Goal: Task Accomplishment & Management: Complete application form

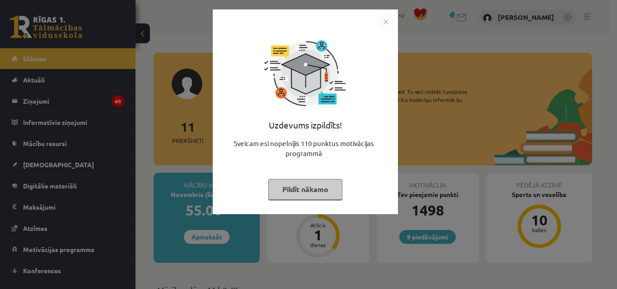
click at [383, 22] on img "Close" at bounding box center [386, 22] width 14 height 14
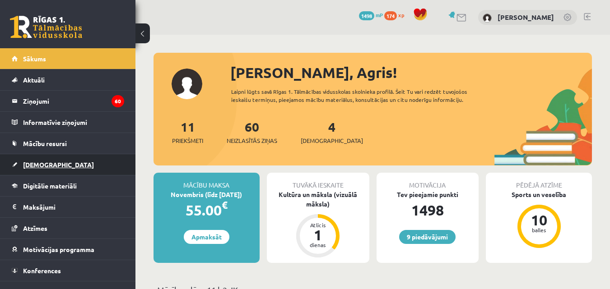
click at [47, 165] on span "[DEMOGRAPHIC_DATA]" at bounding box center [58, 165] width 71 height 8
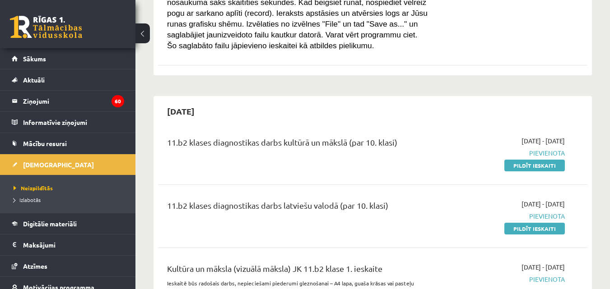
scroll to position [394, 0]
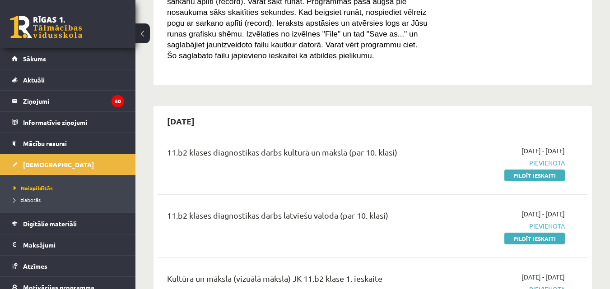
click at [531, 170] on link "Pildīt ieskaiti" at bounding box center [534, 176] width 60 height 12
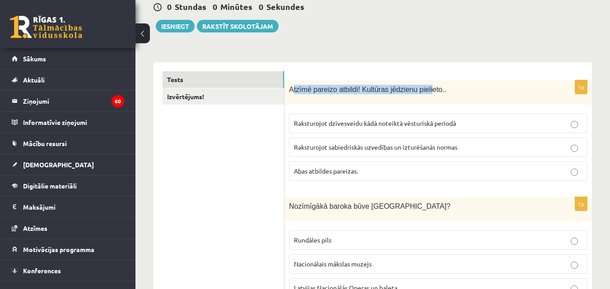
scroll to position [90, 0]
drag, startPoint x: 292, startPoint y: 42, endPoint x: 422, endPoint y: 90, distance: 138.3
click at [422, 90] on span "Atzīmē pareizo atbildi! Kultūras jēdzienu pielieto.." at bounding box center [368, 90] width 158 height 8
click at [279, 87] on link "Tests" at bounding box center [223, 80] width 121 height 17
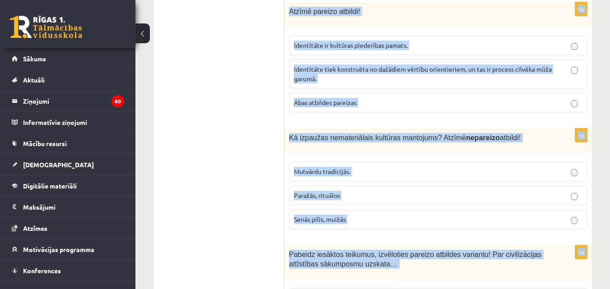
scroll to position [3793, 0]
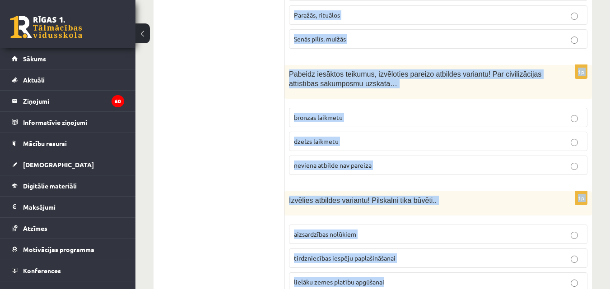
drag, startPoint x: 289, startPoint y: 90, endPoint x: 406, endPoint y: 264, distance: 209.5
copy form "Atzīmē pareizo atbildi! Kultūras jēdzienu pielieto.. Raksturojot dzīvesveidu kā…"
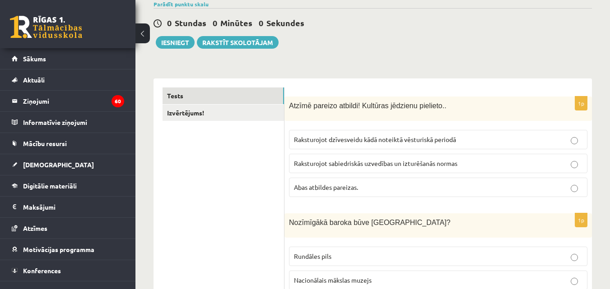
scroll to position [90, 0]
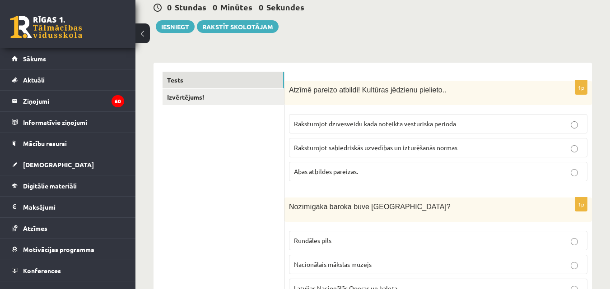
click at [369, 171] on p "Abas atbildes pareizas." at bounding box center [438, 171] width 288 height 9
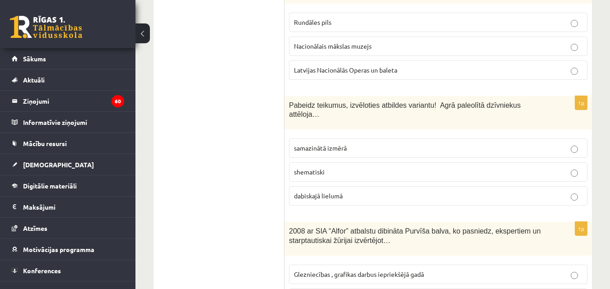
scroll to position [316, 0]
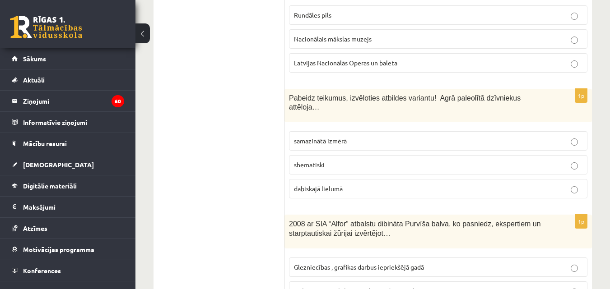
click at [347, 15] on p "Rundāles pils" at bounding box center [438, 14] width 288 height 9
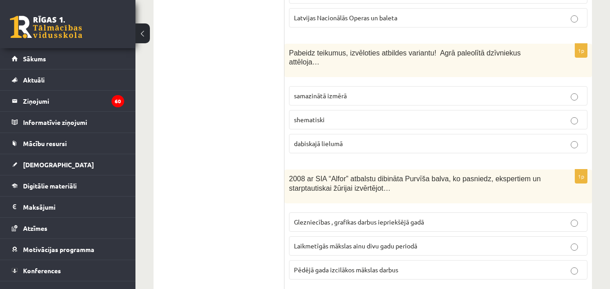
scroll to position [406, 0]
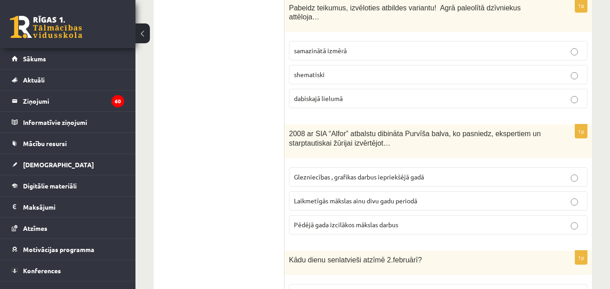
click at [348, 94] on p "dabiskajā lielumā" at bounding box center [438, 98] width 288 height 9
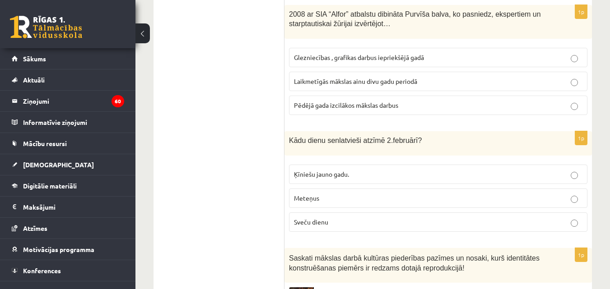
scroll to position [542, 0]
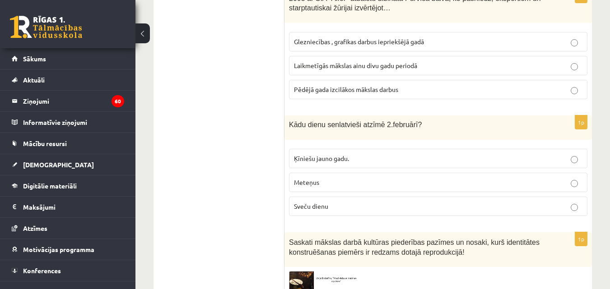
click at [378, 61] on span "Laikmetīgās mākslas ainu divu gadu periodā" at bounding box center [355, 65] width 123 height 8
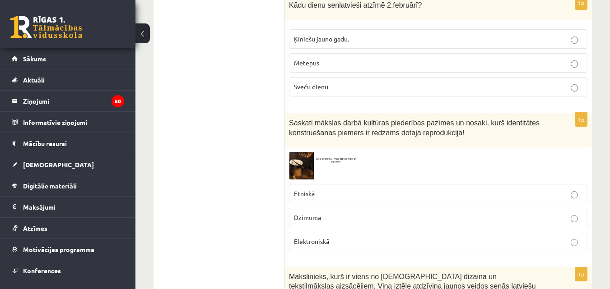
scroll to position [677, 0]
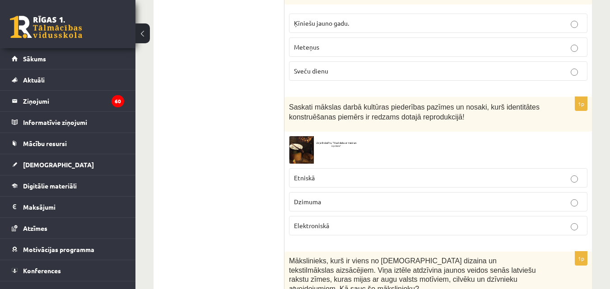
click at [385, 66] on p "Sveču dienu" at bounding box center [438, 70] width 288 height 9
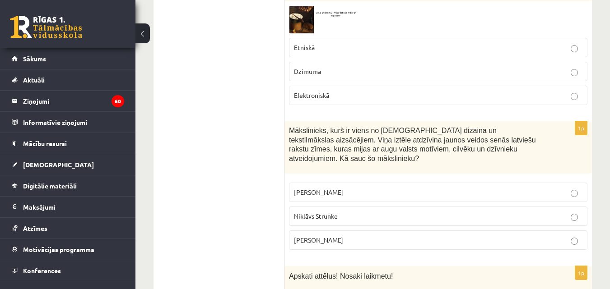
scroll to position [813, 0]
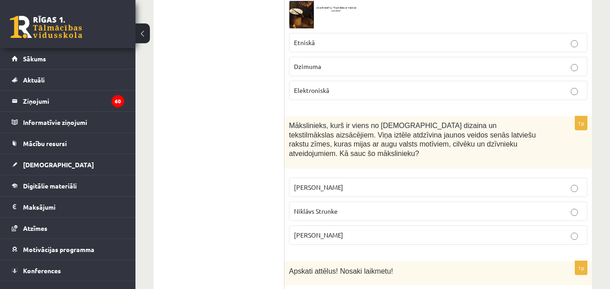
click at [395, 38] on p "Etniskā" at bounding box center [438, 42] width 288 height 9
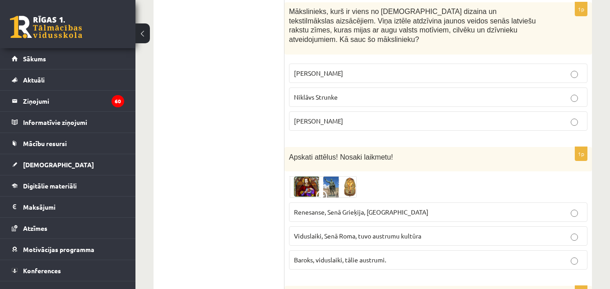
scroll to position [948, 0]
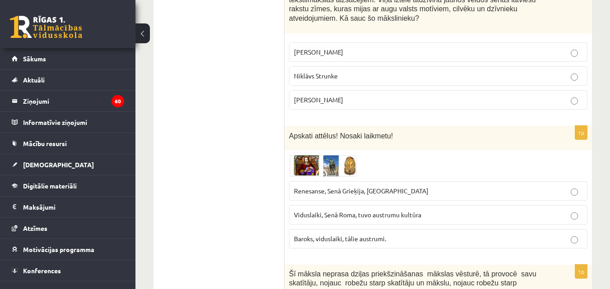
click at [374, 47] on p "Ansis Cīrulis" at bounding box center [438, 51] width 288 height 9
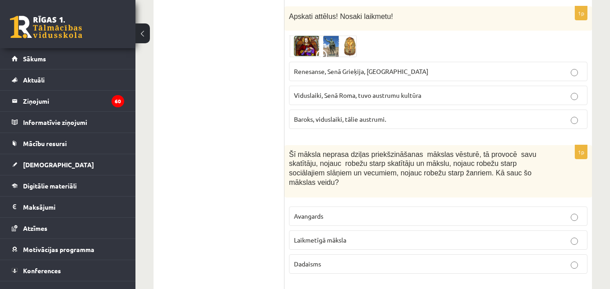
scroll to position [1083, 0]
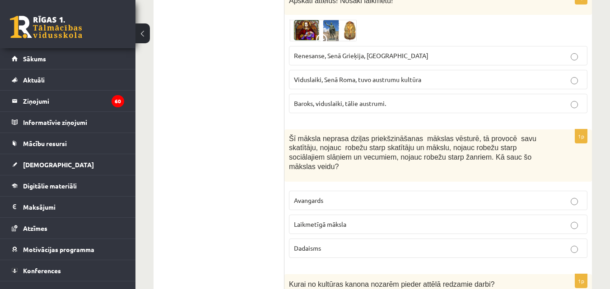
click at [409, 51] on p "Renesanse, Senā Grieķija, Ēģipte" at bounding box center [438, 55] width 288 height 9
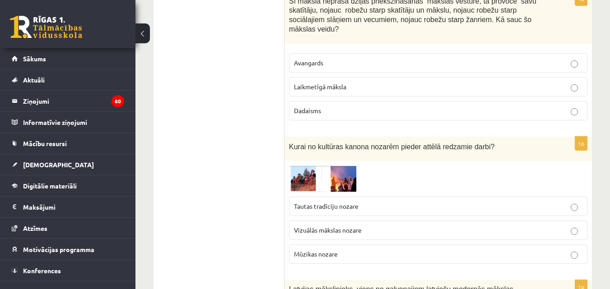
scroll to position [1219, 0]
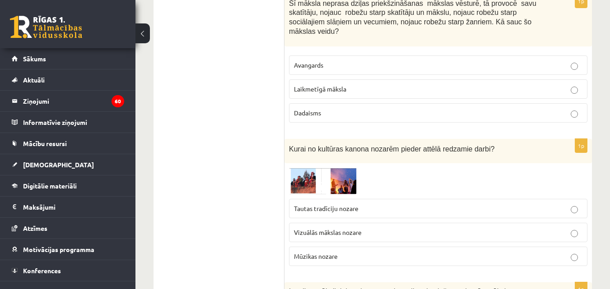
click at [366, 84] on p "Laikmetīgā māksla" at bounding box center [438, 88] width 288 height 9
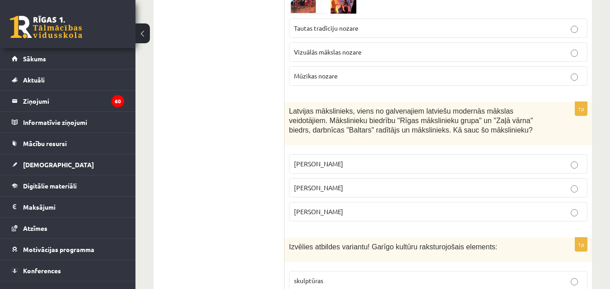
scroll to position [1354, 0]
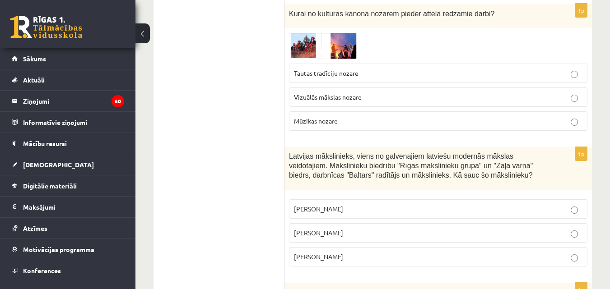
click at [353, 69] on span "Tautas tradīciju nozare" at bounding box center [326, 73] width 65 height 8
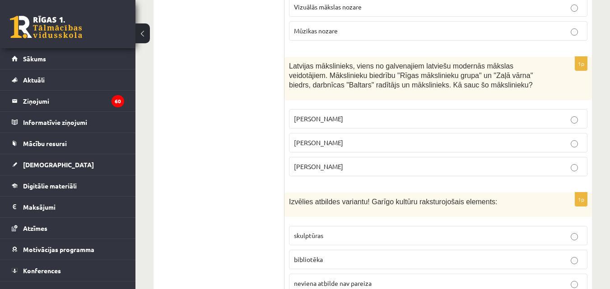
scroll to position [1490, 0]
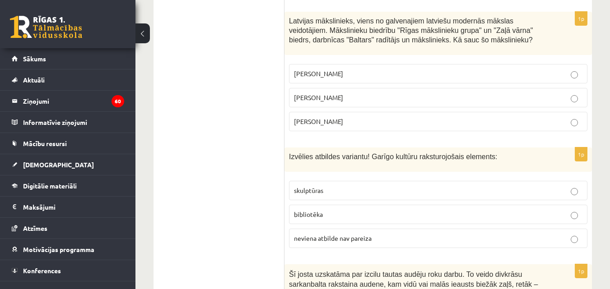
click at [414, 93] on p "Romāns Suta" at bounding box center [438, 97] width 288 height 9
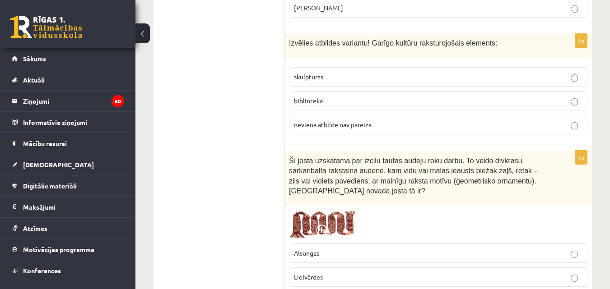
scroll to position [1625, 0]
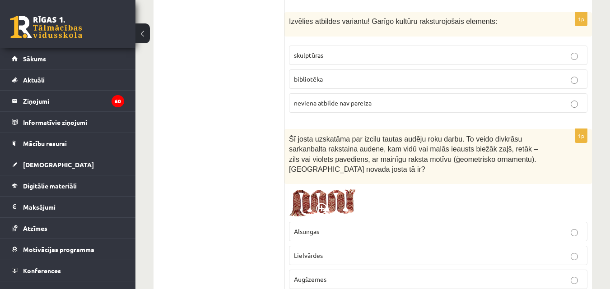
click at [341, 74] on p "bibliotēka" at bounding box center [438, 78] width 288 height 9
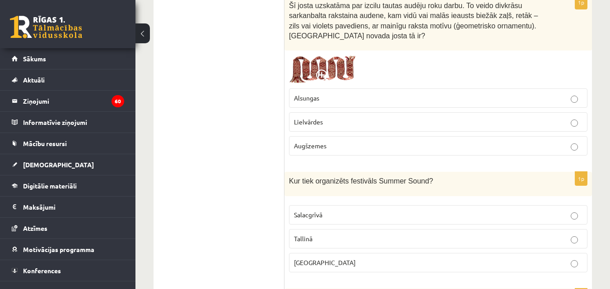
scroll to position [1761, 0]
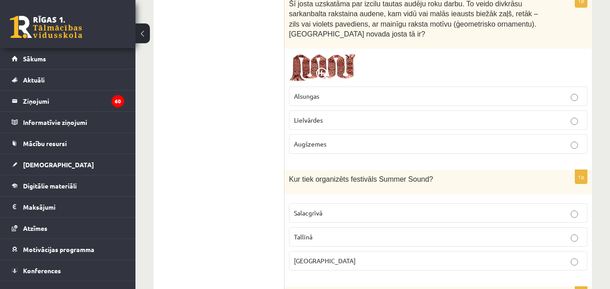
click at [319, 116] on span "Lielvārdes" at bounding box center [308, 120] width 29 height 8
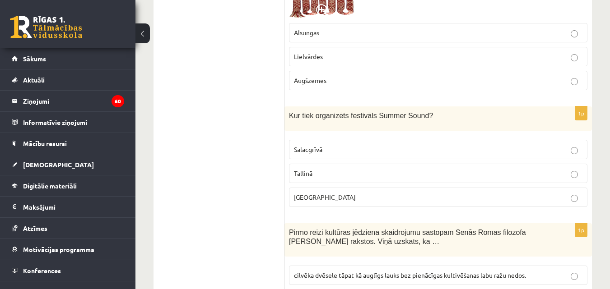
scroll to position [1851, 0]
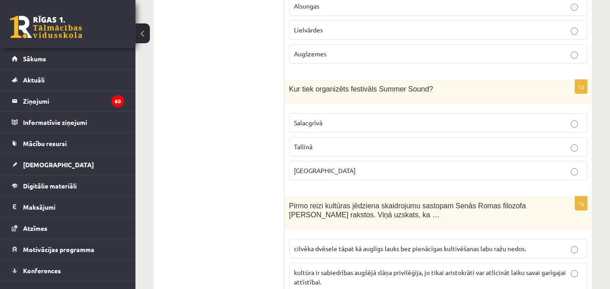
click at [363, 161] on label "Liepājā" at bounding box center [438, 170] width 298 height 19
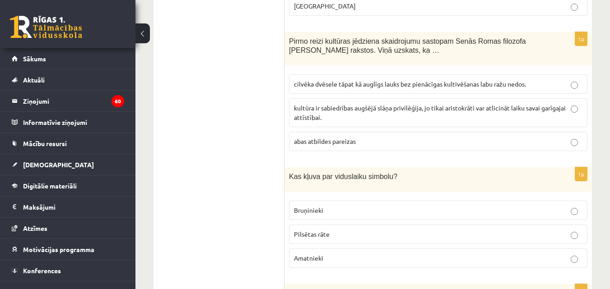
scroll to position [2031, 0]
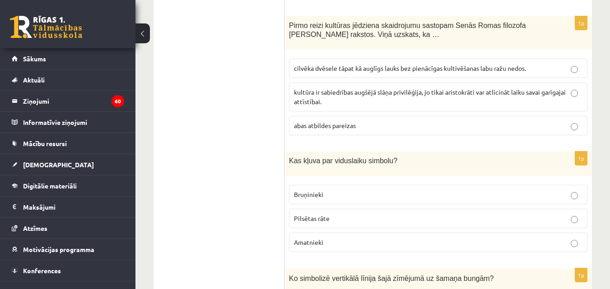
click at [396, 64] on span "cilvēka dvēsele tāpat kā auglīgs lauks bez pienācīgas kultivēšanas labu ražu ne…" at bounding box center [410, 68] width 232 height 8
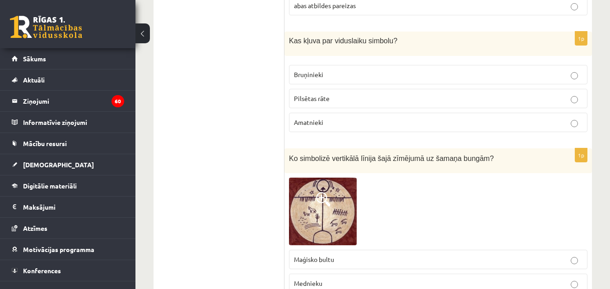
scroll to position [2167, 0]
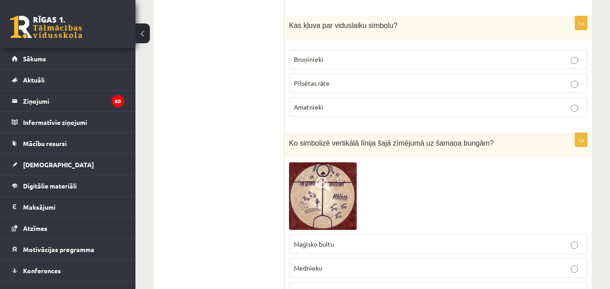
click at [390, 55] on p "Bruņinieki" at bounding box center [438, 59] width 288 height 9
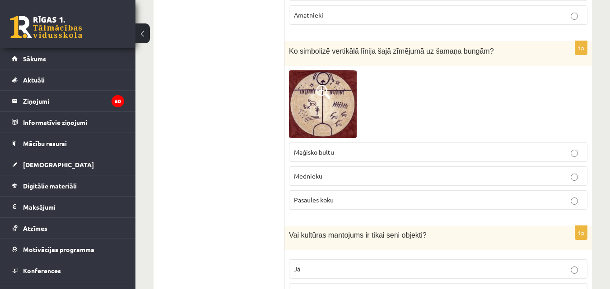
scroll to position [2302, 0]
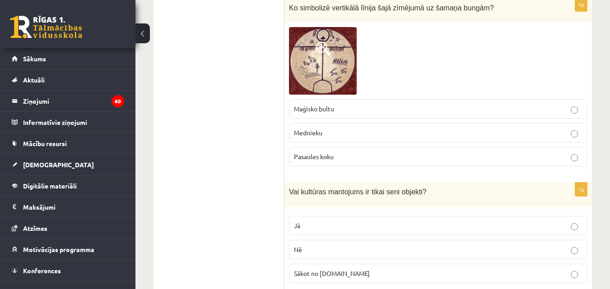
click at [367, 152] on p "Pasaules koku" at bounding box center [438, 156] width 288 height 9
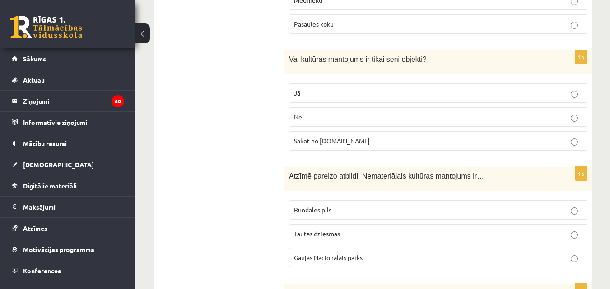
scroll to position [2438, 0]
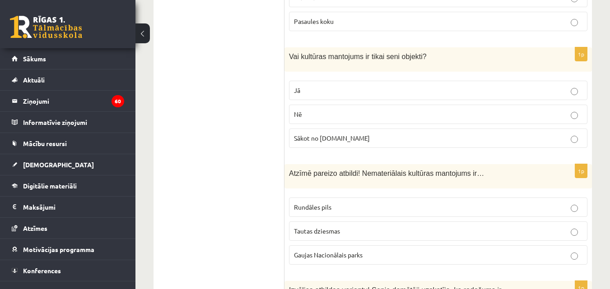
click at [346, 110] on p "Nē" at bounding box center [438, 114] width 288 height 9
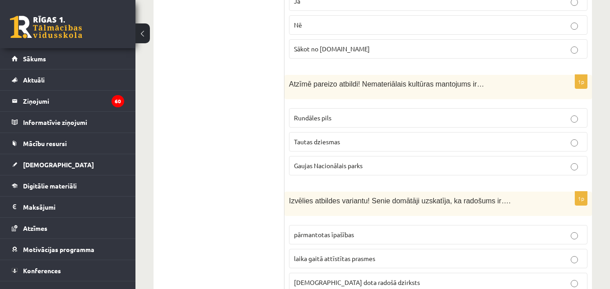
scroll to position [2528, 0]
click at [392, 136] on p "Tautas dziesmas" at bounding box center [438, 140] width 288 height 9
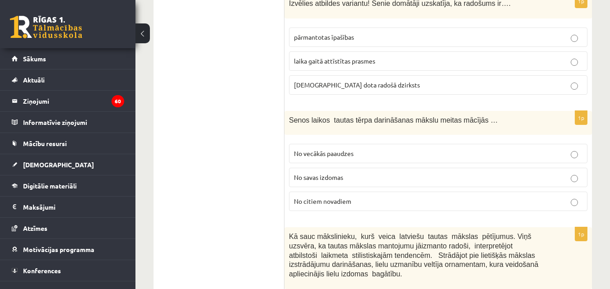
scroll to position [2709, 0]
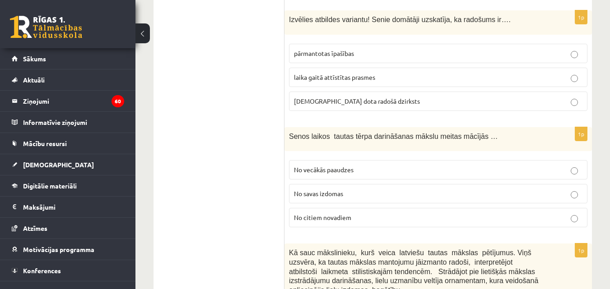
click at [404, 97] on p "dieva dota radošā dzirksts" at bounding box center [438, 101] width 288 height 9
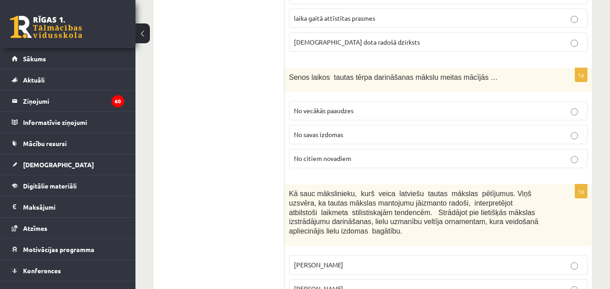
scroll to position [2799, 0]
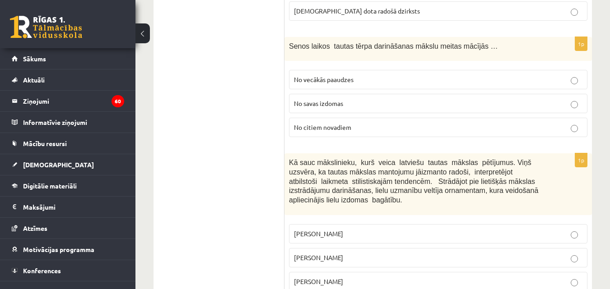
click at [347, 75] on span "No vecākās paaudzes" at bounding box center [324, 79] width 60 height 8
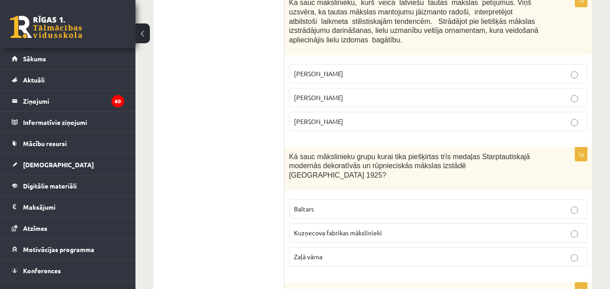
scroll to position [2979, 0]
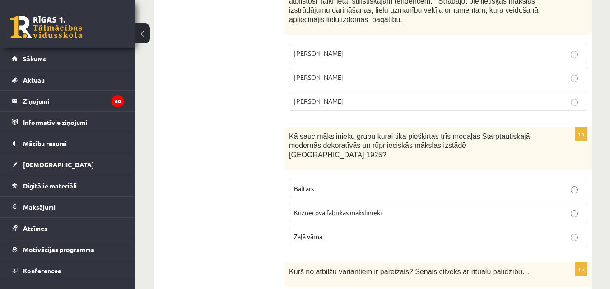
click at [377, 68] on label "Jūlijs Madernieks" at bounding box center [438, 77] width 298 height 19
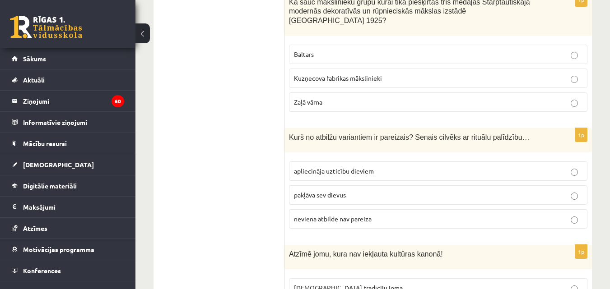
scroll to position [3115, 0]
click at [344, 49] on p "Baltars" at bounding box center [438, 53] width 288 height 9
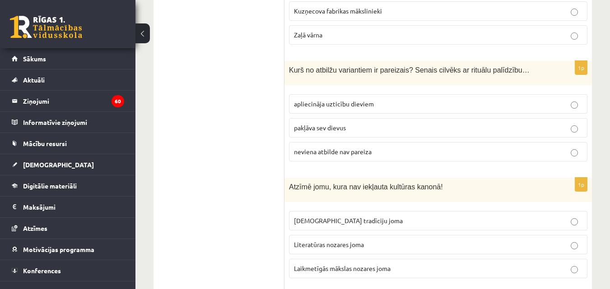
scroll to position [3205, 0]
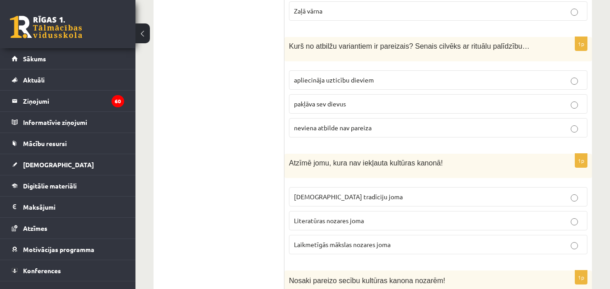
click at [387, 75] on p "apliecināja uzticību dieviem" at bounding box center [438, 79] width 288 height 9
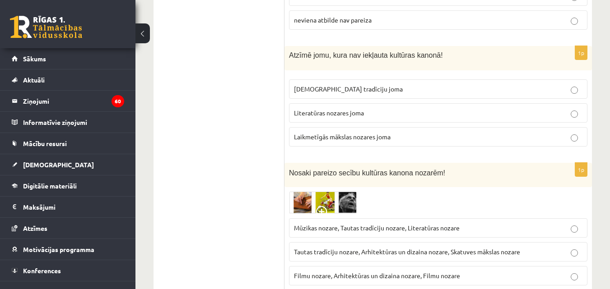
scroll to position [3341, 0]
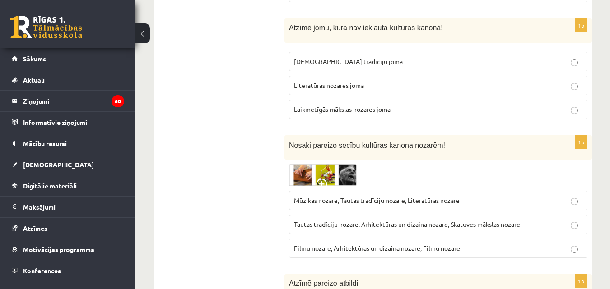
click at [390, 105] on span "Laikmetīgās mākslas nozares joma" at bounding box center [342, 109] width 97 height 8
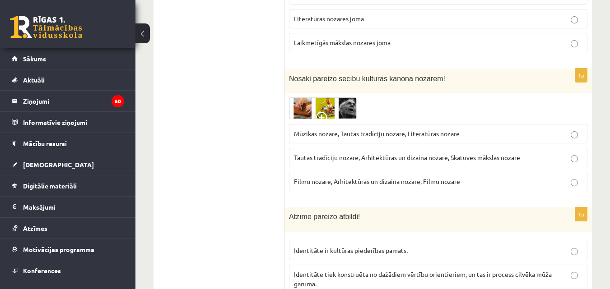
scroll to position [3431, 0]
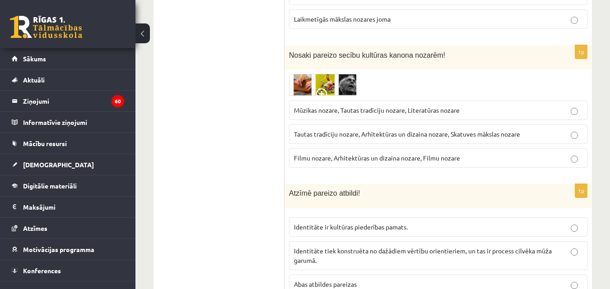
click at [382, 130] on span "Tautas tradīciju nozare, Arhitektūras un dizaina nozare, Skatuves mākslas nozare" at bounding box center [407, 134] width 226 height 8
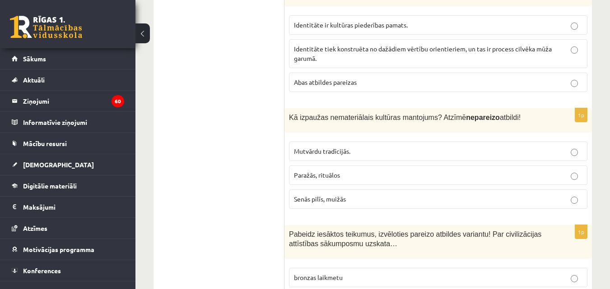
scroll to position [3611, 0]
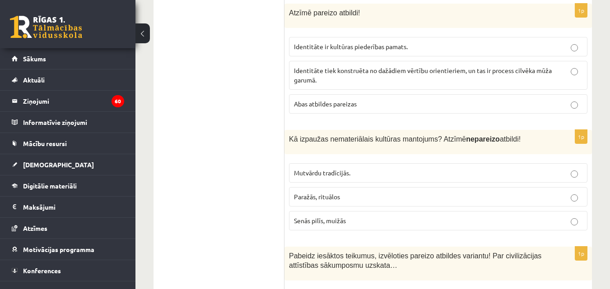
click at [372, 99] on p "Abas atbildes pareizas" at bounding box center [438, 103] width 288 height 9
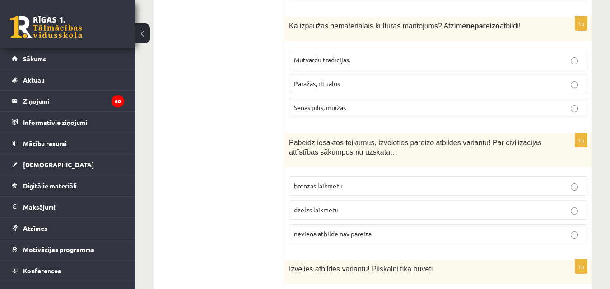
scroll to position [3747, 0]
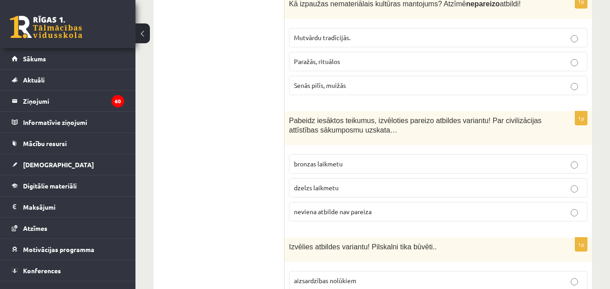
click at [354, 81] on p "Senās pilīs, muižās" at bounding box center [438, 85] width 288 height 9
click at [340, 208] on span "neviena atbilde nav pareiza" at bounding box center [333, 212] width 78 height 8
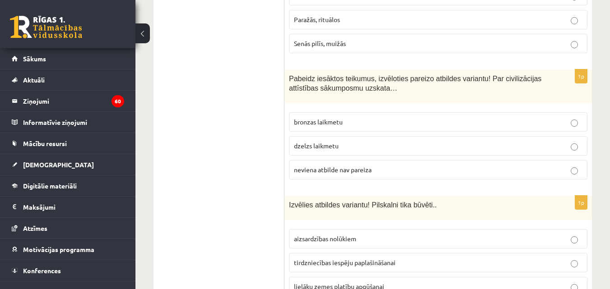
scroll to position [3793, 0]
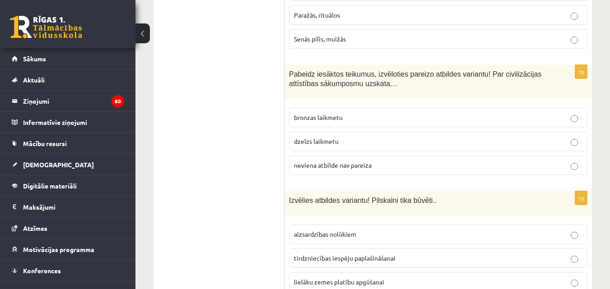
click at [363, 230] on p "aizsardzības nolūkiem" at bounding box center [438, 234] width 288 height 9
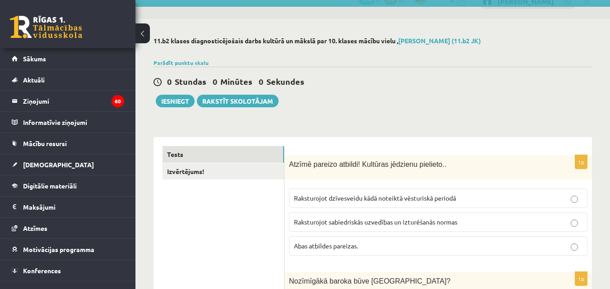
scroll to position [0, 0]
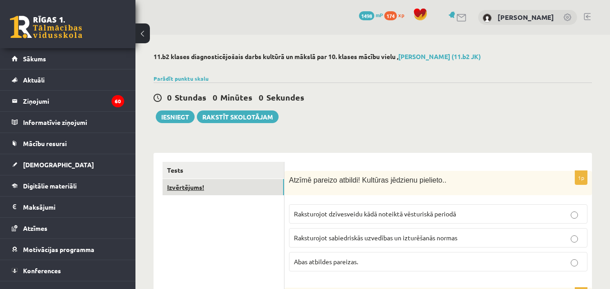
click at [234, 186] on link "Izvērtējums!" at bounding box center [223, 187] width 121 height 17
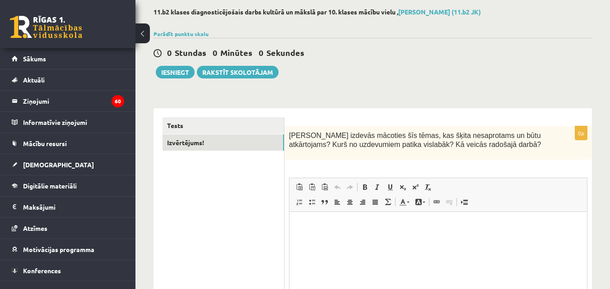
scroll to position [45, 0]
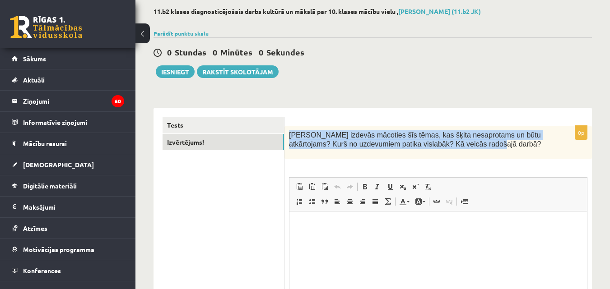
drag, startPoint x: 288, startPoint y: 135, endPoint x: 465, endPoint y: 147, distance: 176.5
click at [465, 147] on div "Kas izdevās mācoties šīs tēmas, kas šķita nesaprotams un būtu atkārtojams? Kurš…" at bounding box center [437, 143] width 307 height 34
copy span "Kas izdevās mācoties šīs tēmas, kas šķita nesaprotams un būtu atkārtojams? Kurš…"
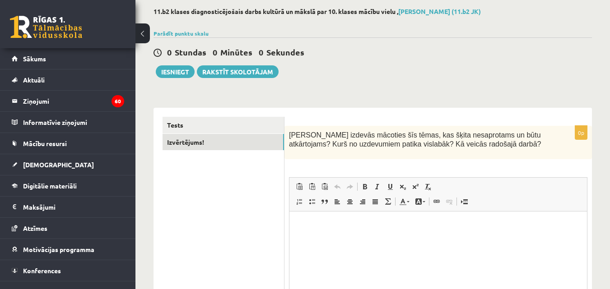
click at [501, 163] on div "0p Kas izdevās mācoties šīs tēmas, kas šķita nesaprotams un būtu atkārtojams? K…" at bounding box center [437, 246] width 307 height 240
drag, startPoint x: 337, startPoint y: 239, endPoint x: 295, endPoint y: 224, distance: 44.4
drag, startPoint x: 295, startPoint y: 224, endPoint x: 300, endPoint y: 231, distance: 8.3
click at [300, 231] on html at bounding box center [437, 226] width 297 height 28
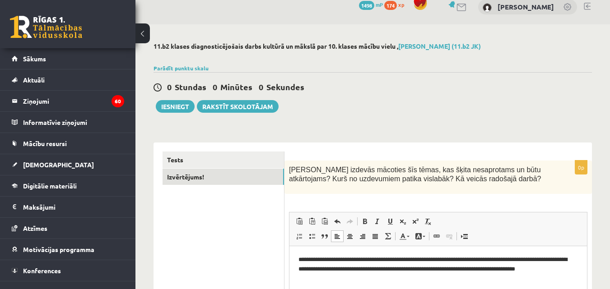
scroll to position [0, 0]
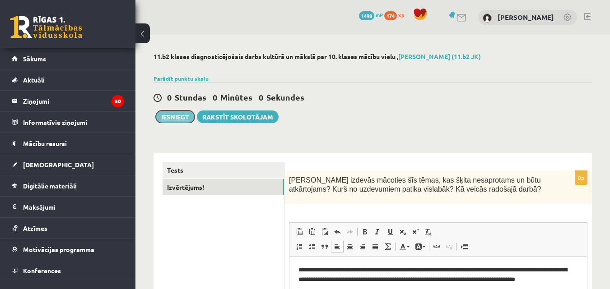
click at [173, 118] on button "Iesniegt" at bounding box center [175, 117] width 39 height 13
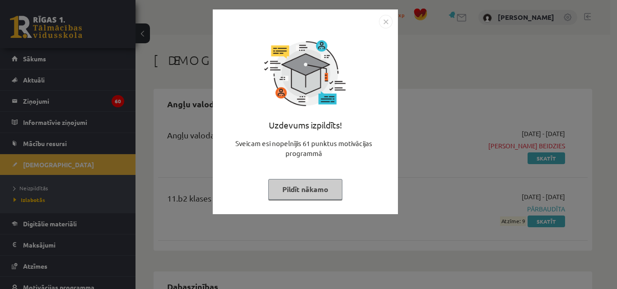
click at [313, 192] on button "Pildīt nākamo" at bounding box center [305, 189] width 74 height 21
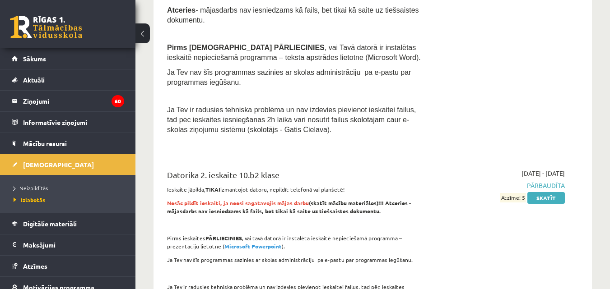
scroll to position [767, 0]
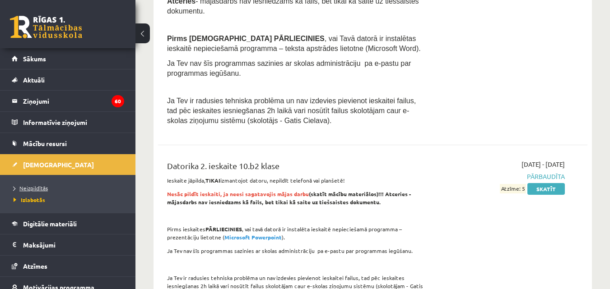
click at [30, 187] on span "Neizpildītās" at bounding box center [31, 188] width 34 height 7
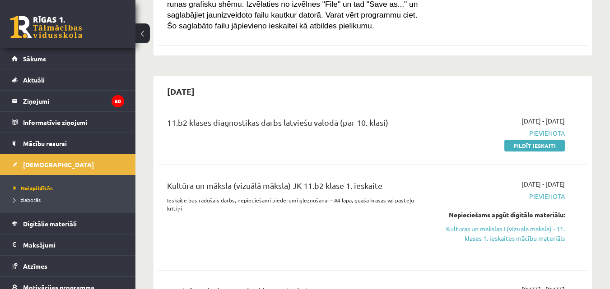
scroll to position [451, 0]
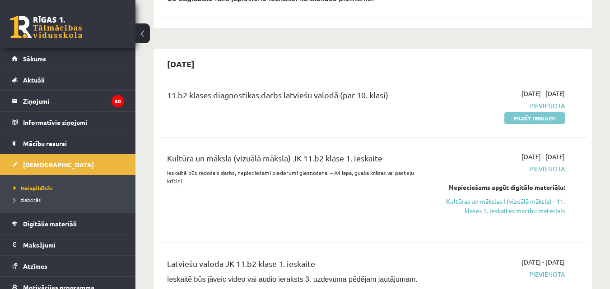
click at [524, 112] on link "Pildīt ieskaiti" at bounding box center [534, 118] width 60 height 12
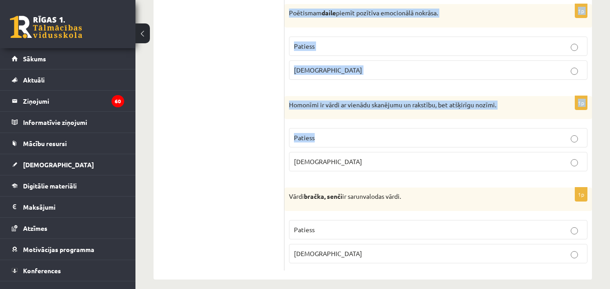
scroll to position [2736, 0]
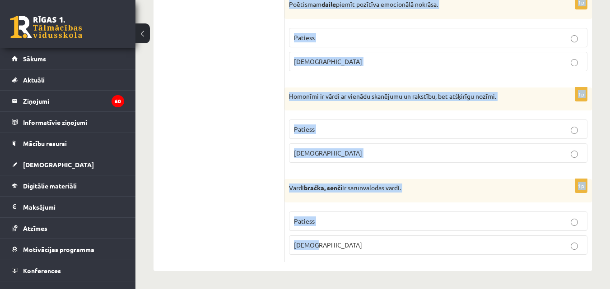
drag, startPoint x: 292, startPoint y: 121, endPoint x: 389, endPoint y: 268, distance: 176.5
copy form "Apgalvojums ir patiess vai nepatiess? 1p Pirmatnējā valodā bijuši tikai patskaņ…"
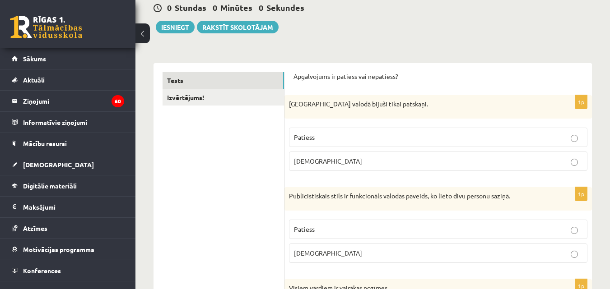
scroll to position [90, 0]
click at [329, 161] on p "Aplams" at bounding box center [438, 160] width 288 height 9
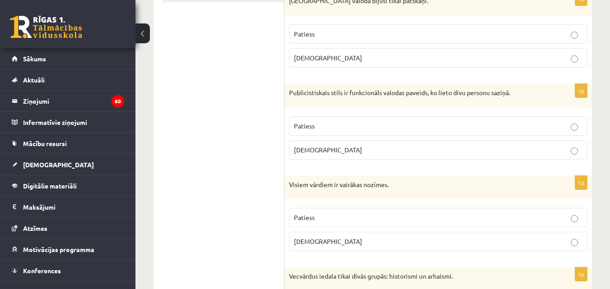
scroll to position [226, 0]
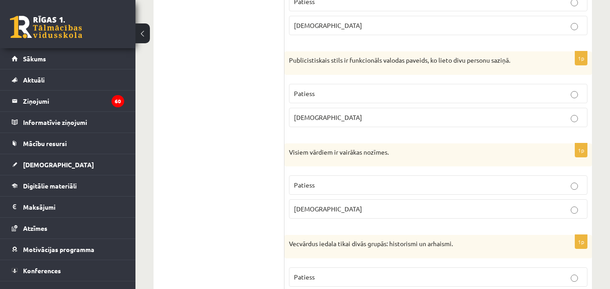
click at [323, 115] on p "Aplams" at bounding box center [438, 117] width 288 height 9
click at [353, 211] on p "Aplams" at bounding box center [438, 208] width 288 height 9
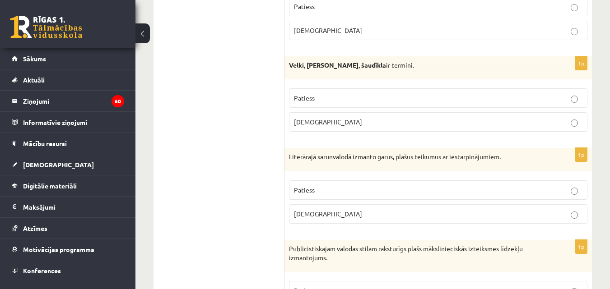
scroll to position [451, 0]
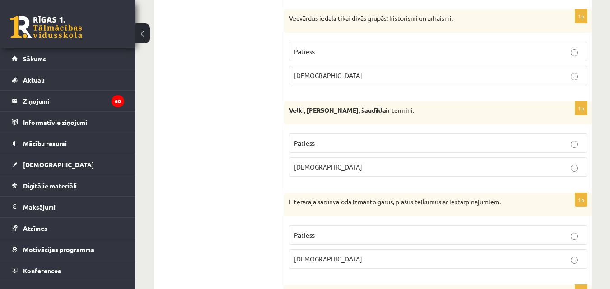
click at [378, 52] on p "Patiess" at bounding box center [438, 51] width 288 height 9
click at [364, 168] on p "Aplams" at bounding box center [438, 167] width 288 height 9
click at [358, 263] on p "Aplams" at bounding box center [438, 259] width 288 height 9
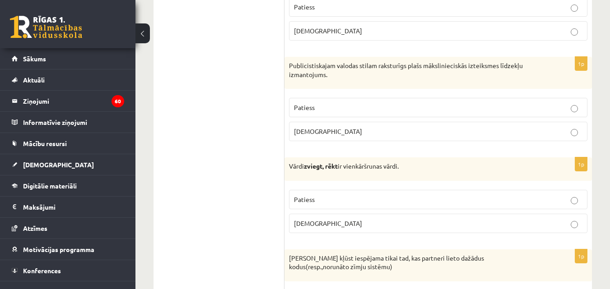
scroll to position [722, 0]
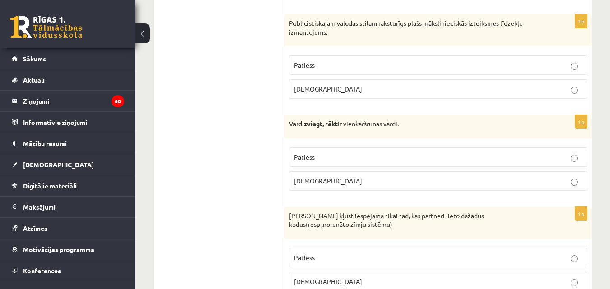
click at [359, 60] on label "Patiess" at bounding box center [438, 65] width 298 height 19
click at [397, 160] on p "Patiess" at bounding box center [438, 157] width 288 height 9
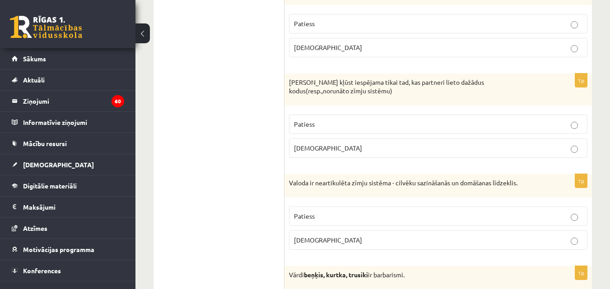
scroll to position [858, 0]
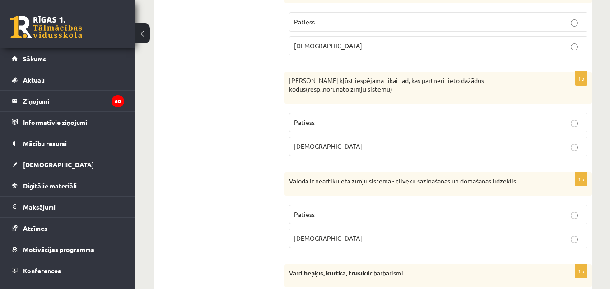
click at [386, 148] on p "Aplams" at bounding box center [438, 146] width 288 height 9
click at [374, 234] on p "Aplams" at bounding box center [438, 238] width 288 height 9
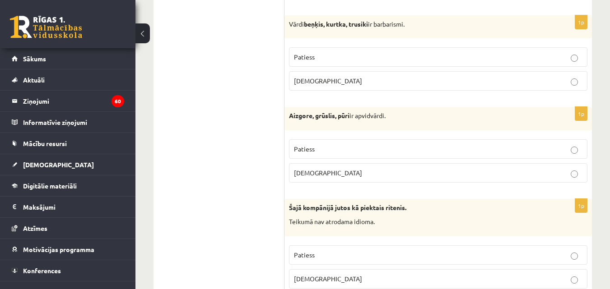
scroll to position [1129, 0]
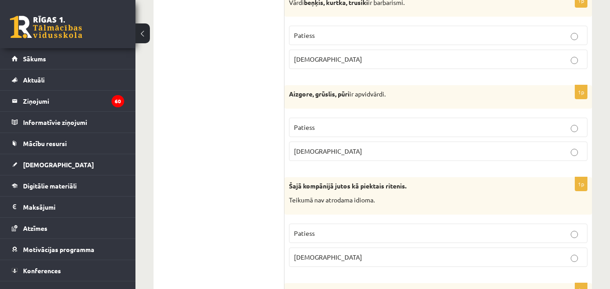
click at [351, 33] on p "Patiess" at bounding box center [438, 35] width 288 height 9
click at [364, 123] on p "Patiess" at bounding box center [438, 127] width 288 height 9
click at [345, 255] on p "Aplams" at bounding box center [438, 257] width 288 height 9
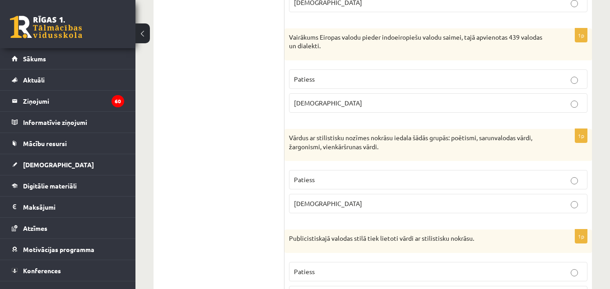
scroll to position [1399, 0]
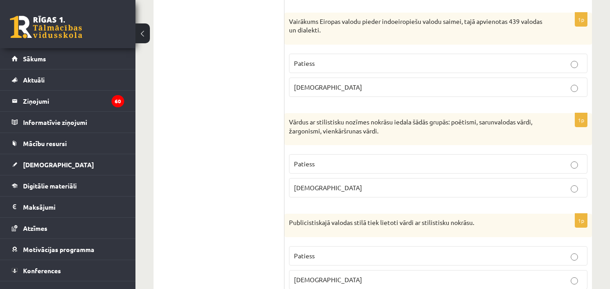
click at [397, 64] on p "Patiess" at bounding box center [438, 63] width 288 height 9
click at [404, 159] on label "Patiess" at bounding box center [438, 163] width 298 height 19
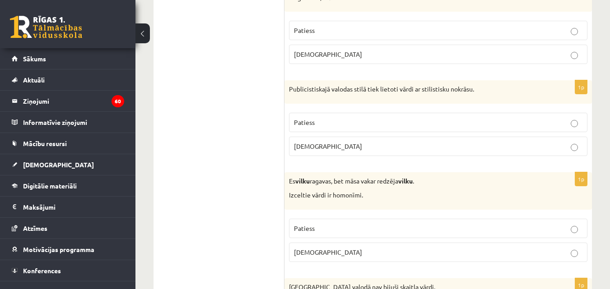
scroll to position [1535, 0]
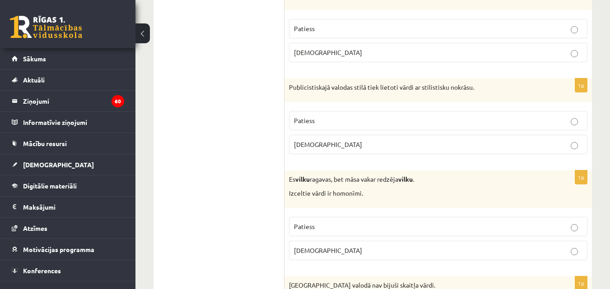
click at [399, 122] on p "Patiess" at bounding box center [438, 120] width 288 height 9
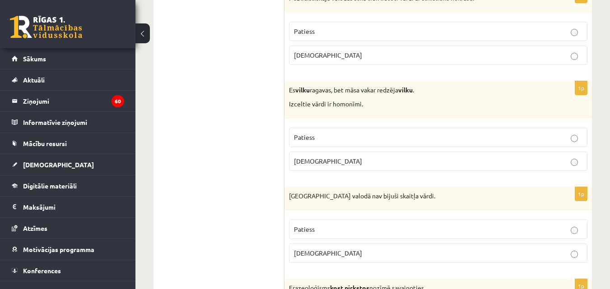
scroll to position [1625, 0]
click at [387, 135] on p "Patiess" at bounding box center [438, 136] width 288 height 9
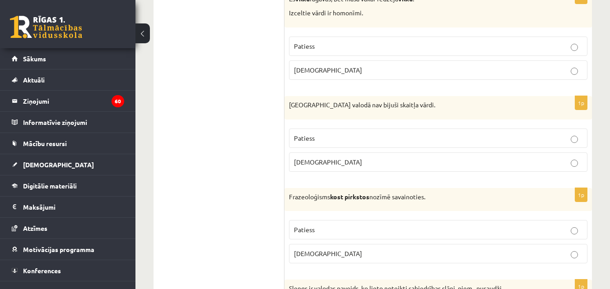
click at [385, 131] on label "Patiess" at bounding box center [438, 138] width 298 height 19
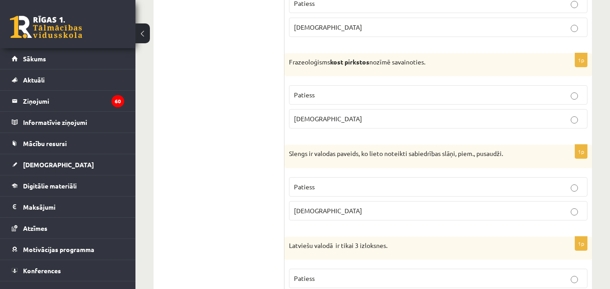
scroll to position [1851, 0]
click at [363, 117] on p "Aplams" at bounding box center [438, 118] width 288 height 9
click at [359, 186] on p "Patiess" at bounding box center [438, 186] width 288 height 9
click at [379, 276] on p "Patiess" at bounding box center [438, 278] width 288 height 9
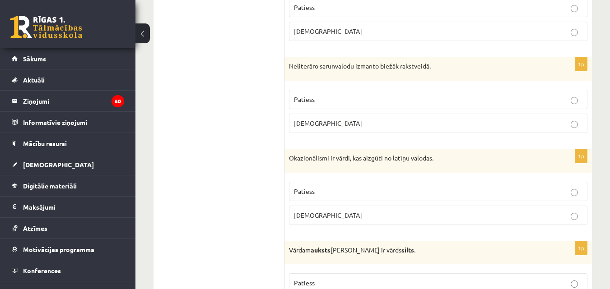
scroll to position [2167, 0]
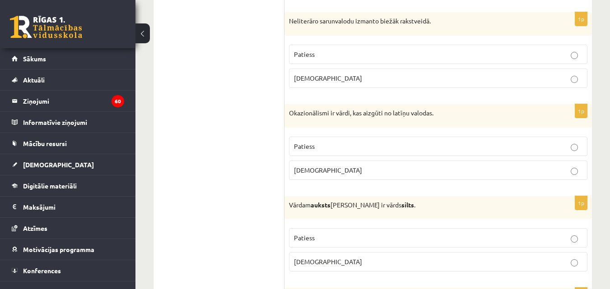
click at [337, 78] on p "Aplams" at bounding box center [438, 78] width 288 height 9
click at [350, 167] on p "Aplams" at bounding box center [438, 170] width 288 height 9
click at [348, 239] on p "Patiess" at bounding box center [438, 237] width 288 height 9
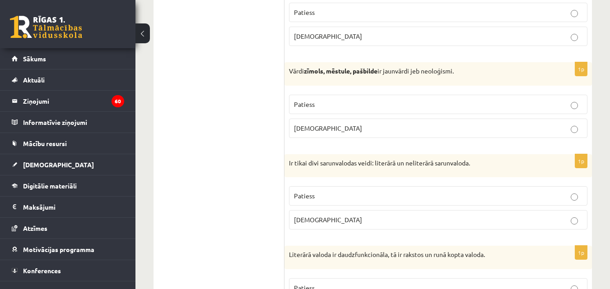
scroll to position [2438, 0]
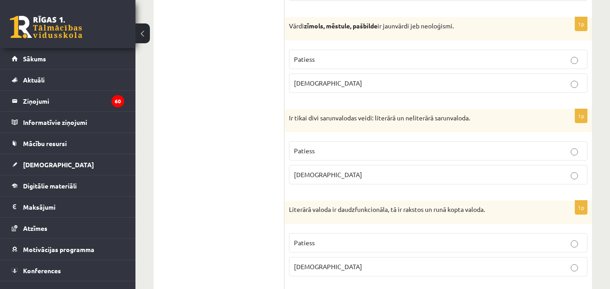
click at [344, 59] on p "Patiess" at bounding box center [438, 59] width 288 height 9
click at [362, 151] on p "Patiess" at bounding box center [438, 150] width 288 height 9
click at [375, 237] on label "Patiess" at bounding box center [438, 242] width 298 height 19
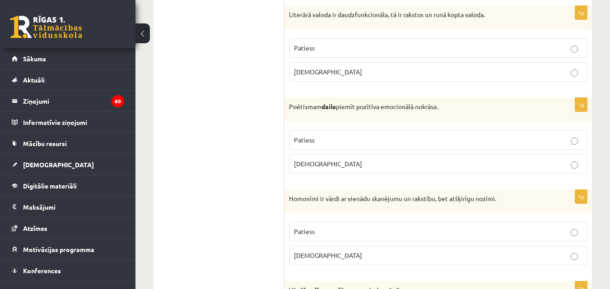
scroll to position [2663, 0]
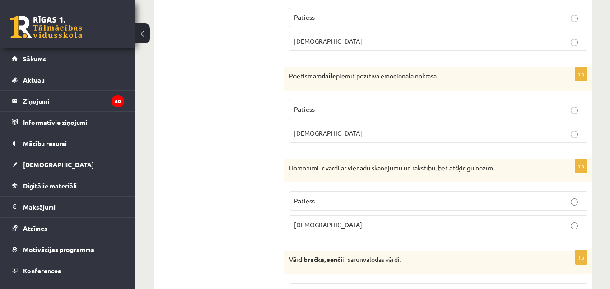
click at [376, 113] on p "Patiess" at bounding box center [438, 109] width 288 height 9
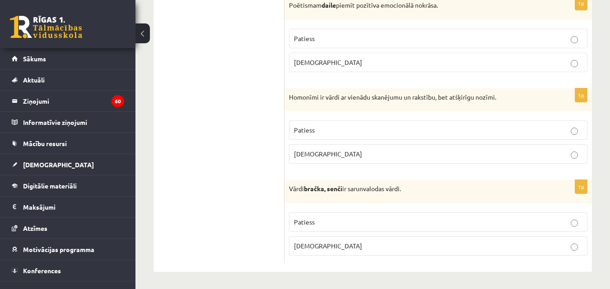
scroll to position [2736, 0]
click at [362, 128] on p "Patiess" at bounding box center [438, 129] width 288 height 9
click at [390, 225] on p "Patiess" at bounding box center [438, 221] width 288 height 9
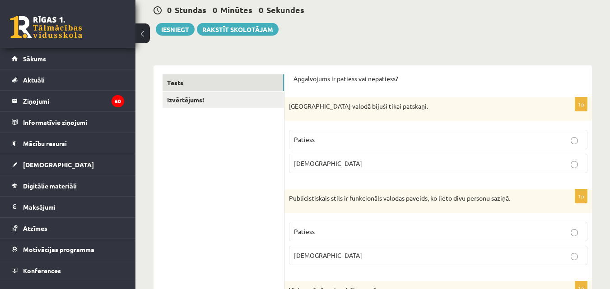
scroll to position [0, 0]
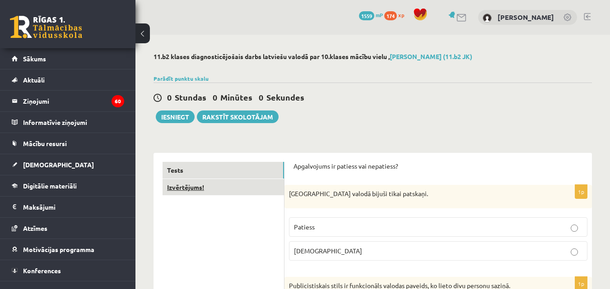
click at [226, 190] on link "Izvērtējums!" at bounding box center [223, 187] width 121 height 17
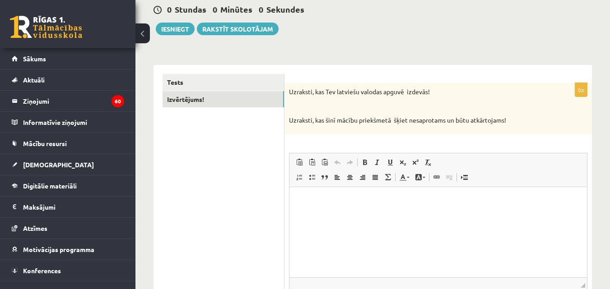
scroll to position [90, 0]
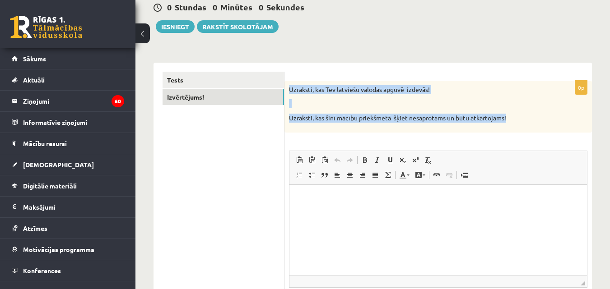
drag, startPoint x: 290, startPoint y: 88, endPoint x: 526, endPoint y: 115, distance: 238.1
click at [526, 115] on div "Uzraksti, kas Tev latviešu valodas apguvē izdevās! Uzraksti, kas šinī mācību pr…" at bounding box center [437, 107] width 307 height 52
click at [332, 85] on div "Uzraksti, kas Tev latviešu valodas apguvē izdevās! Uzraksti, kas šinī mācību pr…" at bounding box center [437, 107] width 307 height 52
drag, startPoint x: 289, startPoint y: 90, endPoint x: 554, endPoint y: 116, distance: 266.7
click at [554, 116] on div "Uzraksti, kas Tev latviešu valodas apguvē izdevās! Uzraksti, kas šinī mācību pr…" at bounding box center [437, 107] width 307 height 52
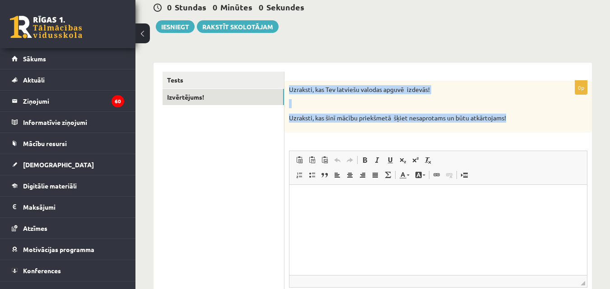
copy div "Uzraksti, kas Tev latviešu valodas apguvē izdevās! Uzraksti, kas šinī mācību pr…"
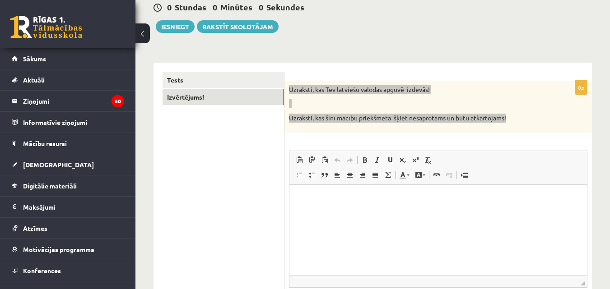
click at [324, 212] on html at bounding box center [437, 199] width 297 height 28
click at [299, 200] on p "Editor, wiswyg-editor-user-answer-47433894476660" at bounding box center [437, 198] width 279 height 9
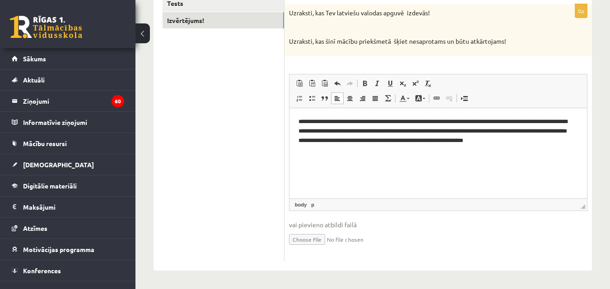
click at [228, 192] on ul "Tests Izvērtējums!" at bounding box center [224, 128] width 122 height 267
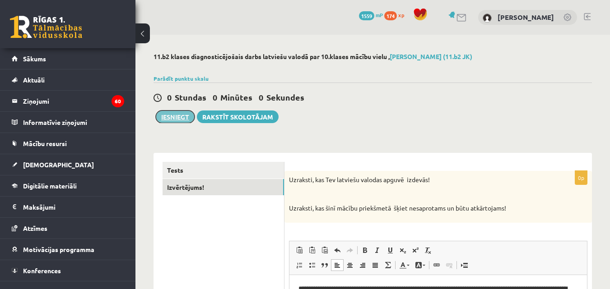
click at [179, 116] on button "Iesniegt" at bounding box center [175, 117] width 39 height 13
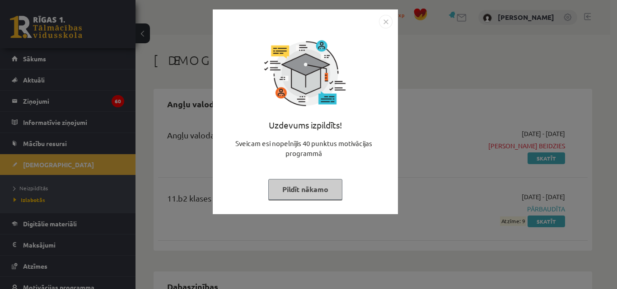
click at [329, 191] on button "Pildīt nākamo" at bounding box center [305, 189] width 74 height 21
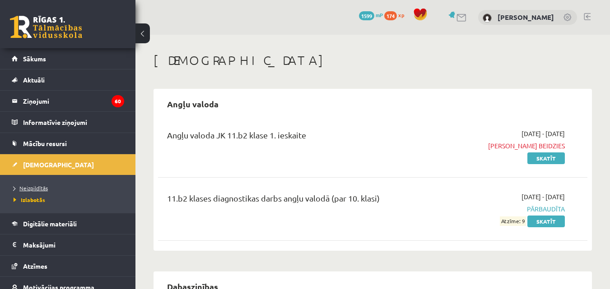
click at [33, 187] on span "Neizpildītās" at bounding box center [31, 188] width 34 height 7
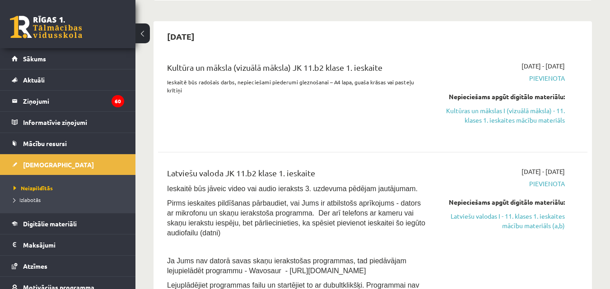
scroll to position [451, 0]
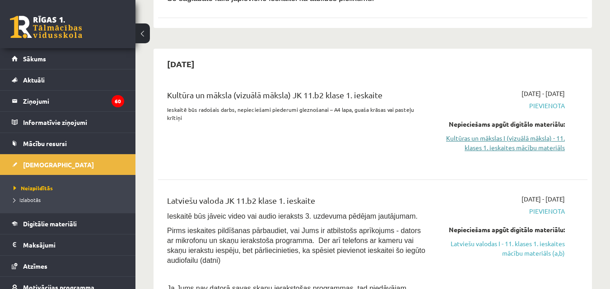
click at [520, 134] on link "Kultūras un mākslas I (vizuālā māksla) - 11. klases 1. ieskaites mācību materiā…" at bounding box center [503, 143] width 124 height 19
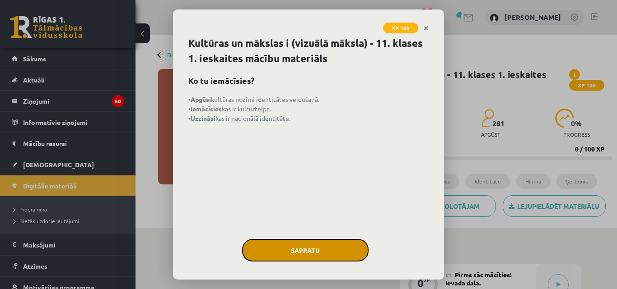
click at [293, 248] on button "Sapratu" at bounding box center [305, 250] width 126 height 23
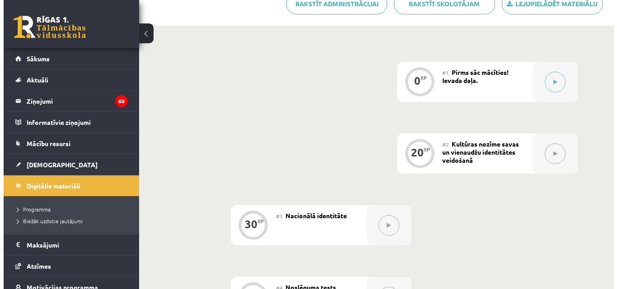
scroll to position [190, 0]
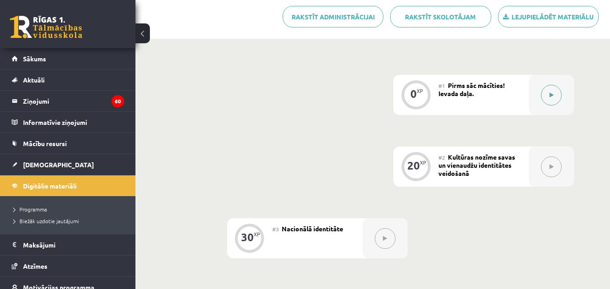
click at [550, 93] on button at bounding box center [551, 95] width 21 height 21
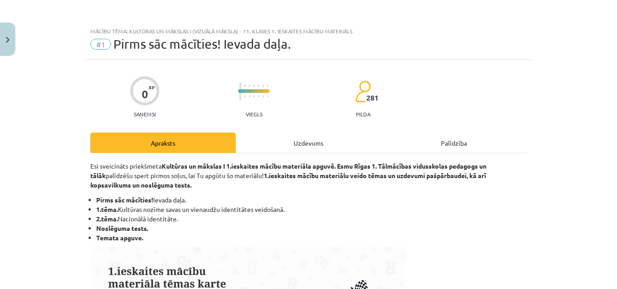
click at [297, 142] on div "Uzdevums" at bounding box center [308, 143] width 145 height 20
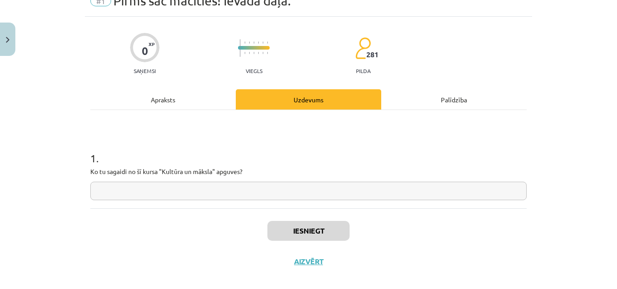
scroll to position [54, 0]
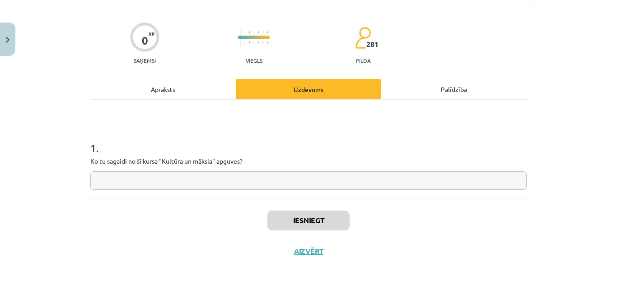
click at [167, 85] on div "Apraksts" at bounding box center [162, 89] width 145 height 20
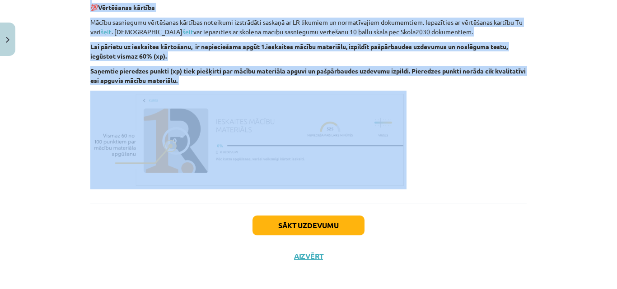
scroll to position [534, 0]
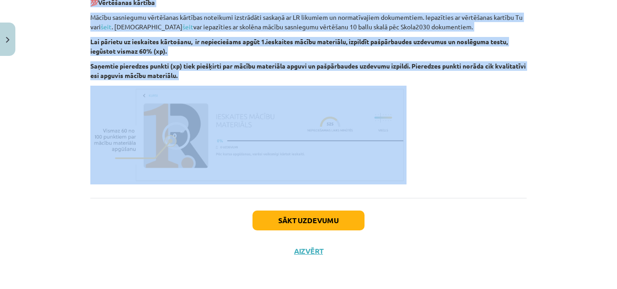
drag, startPoint x: 81, startPoint y: 144, endPoint x: 467, endPoint y: 162, distance: 386.4
click at [467, 162] on div "Mācību tēma: Kultūras un mākslas i (vizuālā māksla) - 11. klases 1. ieskaites m…" at bounding box center [308, 144] width 617 height 289
copy div "Lor ipsumdolor sitametcon Adipisci el seddoei T 3.incididun utlabo etdolorem al…"
click at [456, 122] on p at bounding box center [308, 135] width 436 height 99
click at [500, 138] on p at bounding box center [308, 135] width 436 height 99
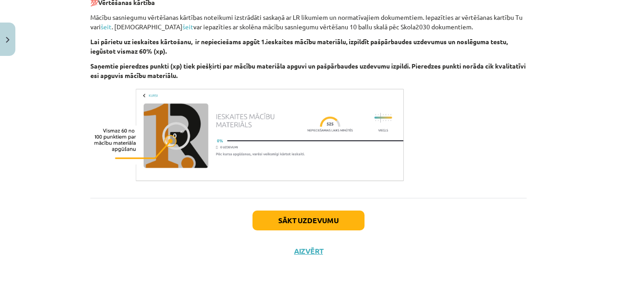
click at [497, 242] on div "Sākt uzdevumu Aizvērt" at bounding box center [308, 229] width 436 height 63
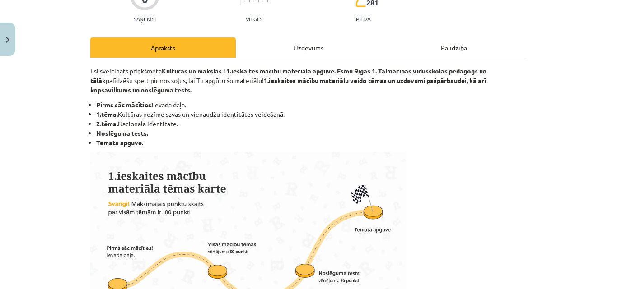
scroll to position [38, 0]
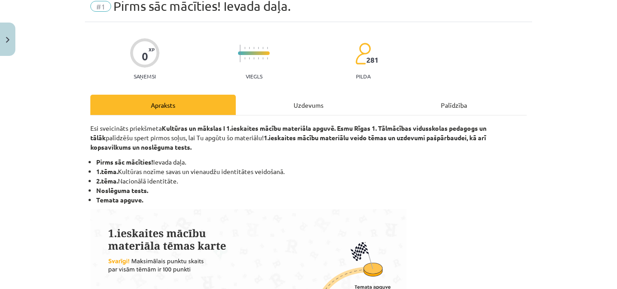
click at [309, 106] on div "Uzdevums" at bounding box center [308, 105] width 145 height 20
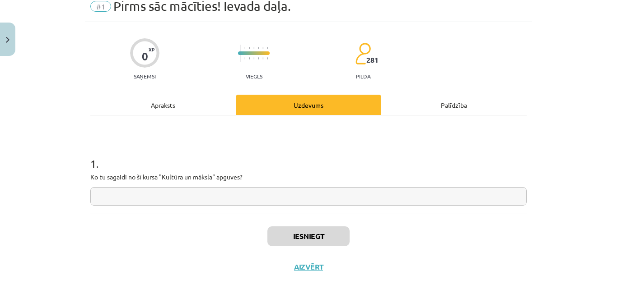
scroll to position [23, 0]
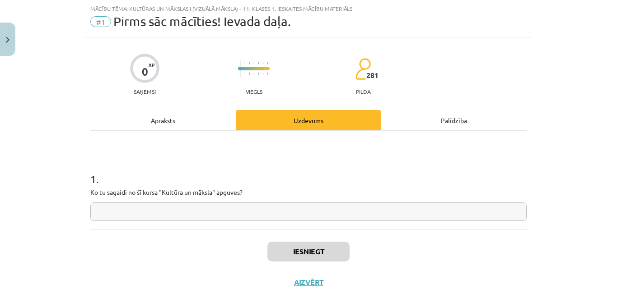
drag, startPoint x: 83, startPoint y: 195, endPoint x: 256, endPoint y: 198, distance: 173.8
click at [256, 198] on div "0 XP Saņemsi Viegls 281 pilda Apraksts Uzdevums Palīdzība 1 . Ko tu sagaidi no …" at bounding box center [308, 167] width 447 height 260
copy p
click at [260, 165] on h1 "1 ." at bounding box center [308, 171] width 436 height 28
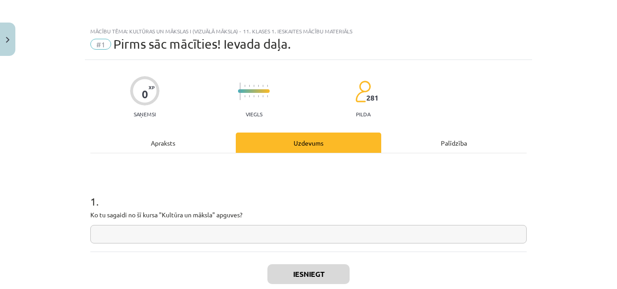
paste input "**********"
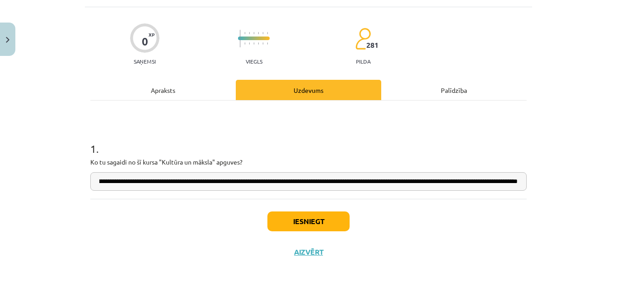
scroll to position [54, 0]
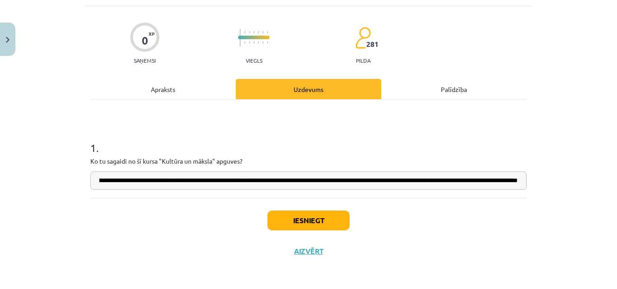
type input "**********"
click at [298, 219] on button "Iesniegt" at bounding box center [308, 221] width 82 height 20
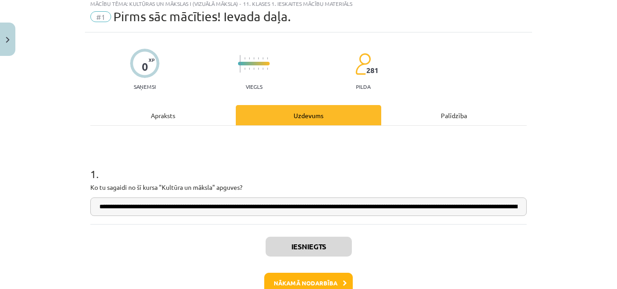
scroll to position [83, 0]
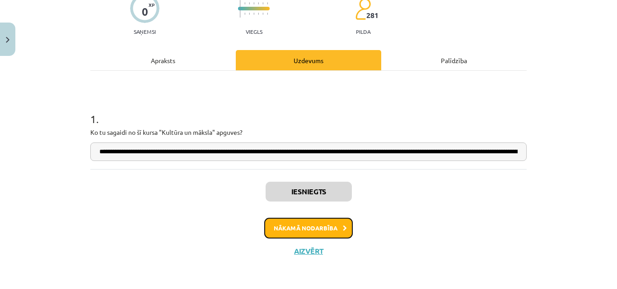
click at [329, 230] on button "Nākamā nodarbība" at bounding box center [308, 228] width 88 height 21
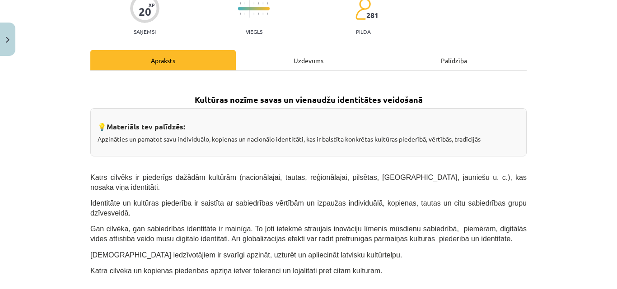
scroll to position [23, 0]
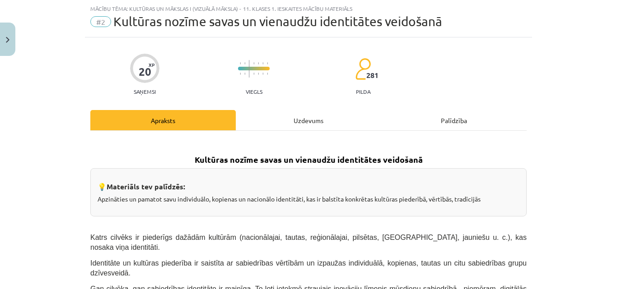
click at [305, 121] on div "Uzdevums" at bounding box center [308, 120] width 145 height 20
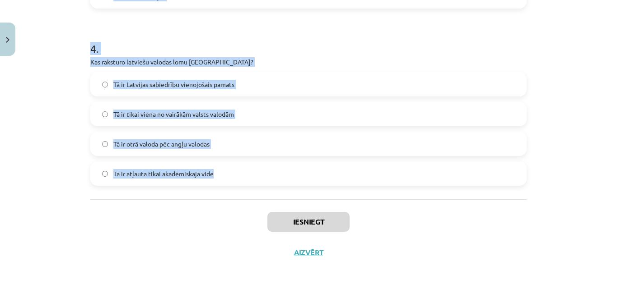
scroll to position [687, 0]
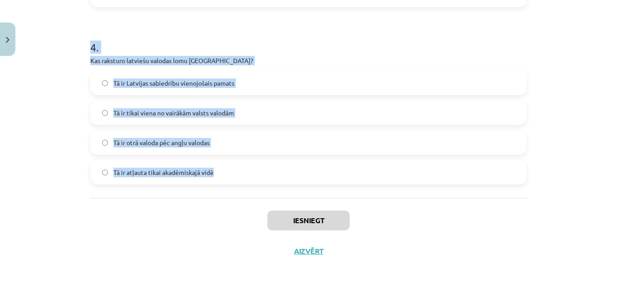
drag, startPoint x: 86, startPoint y: 9, endPoint x: 325, endPoint y: 184, distance: 296.2
copy form "Kāds ir Latvijas valsts uzdevums saskaņā ar Latvijas Satversmi? Attīstīt tehnol…"
click at [184, 43] on h1 "4 ." at bounding box center [308, 39] width 436 height 28
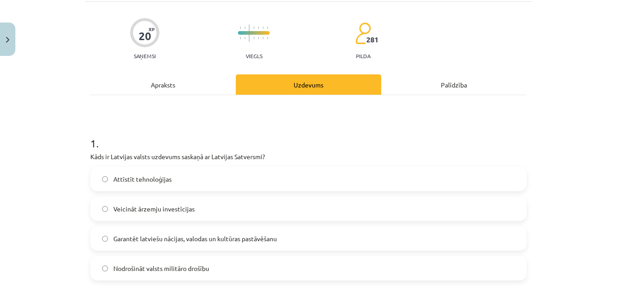
scroll to position [135, 0]
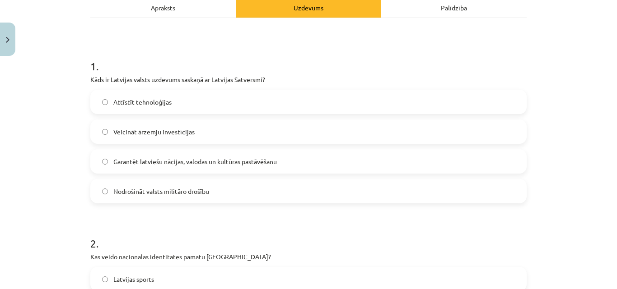
click at [174, 159] on span "Garantēt latviešu nācijas, valodas un kultūras pastāvēšanu" at bounding box center [194, 161] width 163 height 9
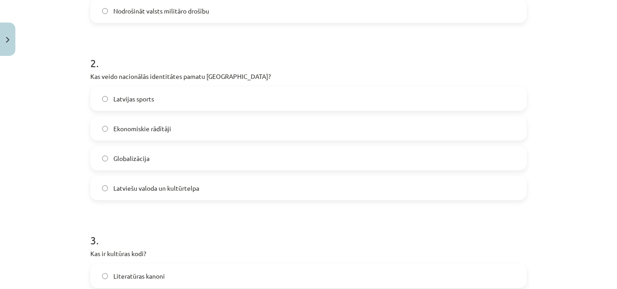
scroll to position [361, 0]
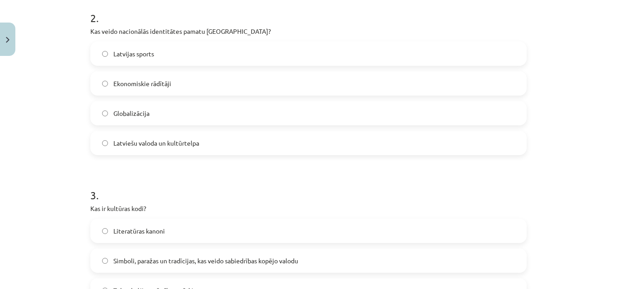
click at [148, 144] on span "Latviešu valoda un kultūrtelpa" at bounding box center [156, 143] width 86 height 9
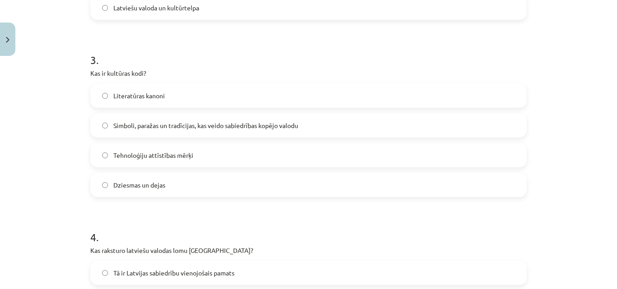
scroll to position [542, 0]
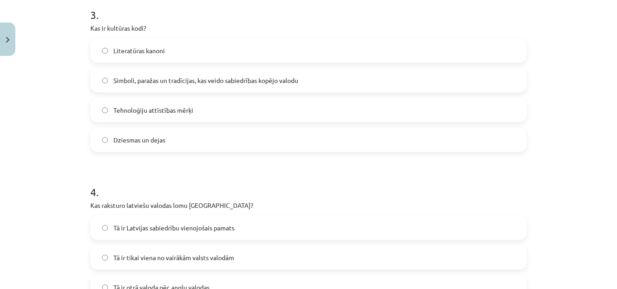
click at [237, 78] on span "Simboli, paražas un tradīcijas, kas veido sabiedrības kopējo valodu" at bounding box center [205, 80] width 185 height 9
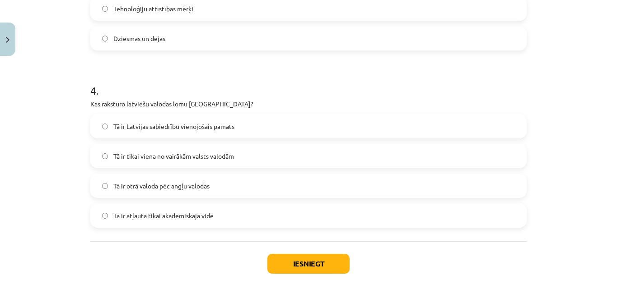
scroll to position [687, 0]
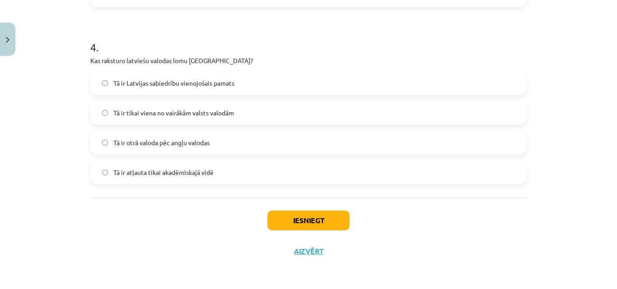
click at [228, 79] on span "Tā ir Latvijas sabiedrību vienojošais pamats" at bounding box center [173, 83] width 121 height 9
click at [287, 223] on button "Iesniegt" at bounding box center [308, 221] width 82 height 20
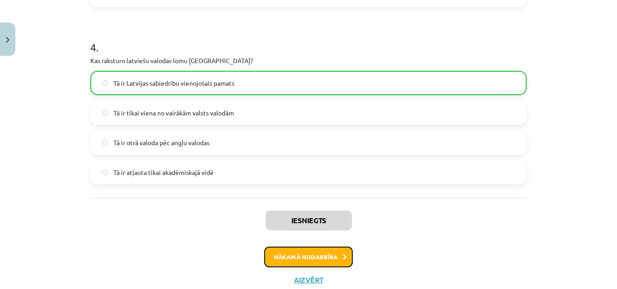
click at [317, 256] on button "Nākamā nodarbība" at bounding box center [308, 257] width 88 height 21
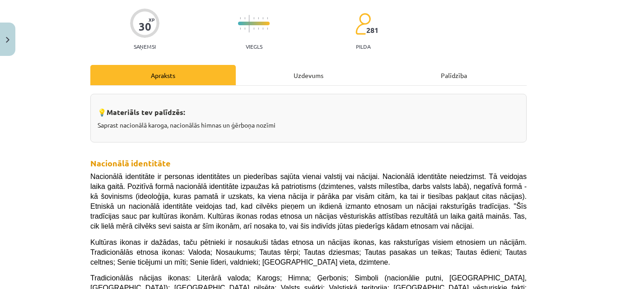
click at [279, 72] on div "Uzdevums" at bounding box center [308, 75] width 145 height 20
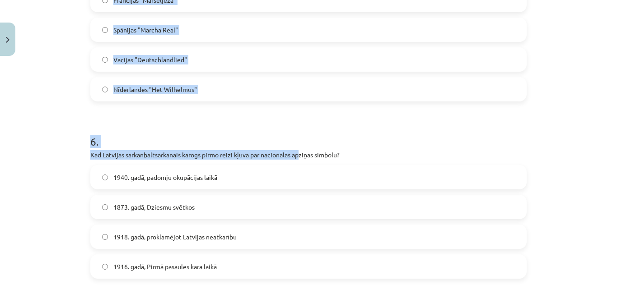
scroll to position [1041, 0]
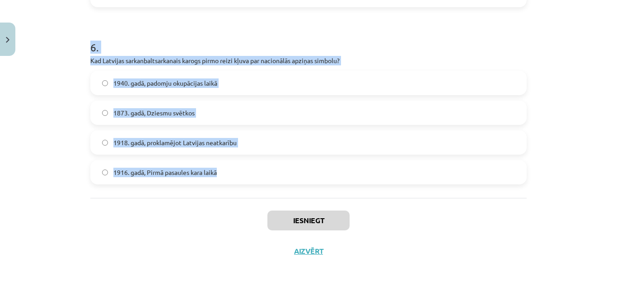
drag, startPoint x: 74, startPoint y: 94, endPoint x: 264, endPoint y: 194, distance: 214.2
click at [264, 194] on div "Mācību tēma: Kultūras un mākslas i (vizuālā māksla) - 11. klases 1. ieskaites m…" at bounding box center [308, 144] width 617 height 289
copy form "1 . Kad Latvijas himna "Dievs, svētī Latviju!" tika oficiāli apstiprināta kā va…"
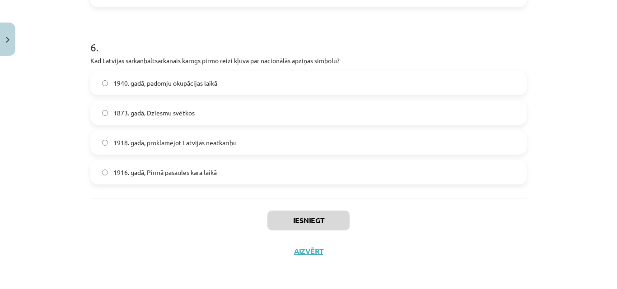
click at [194, 234] on div "Iesniegt Aizvērt" at bounding box center [308, 229] width 436 height 63
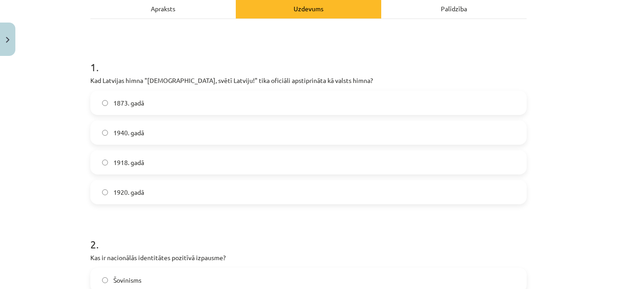
scroll to position [135, 0]
click at [177, 196] on label "1920. gadā" at bounding box center [308, 191] width 434 height 23
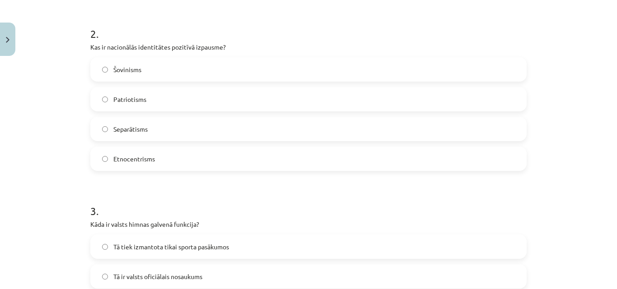
scroll to position [361, 0]
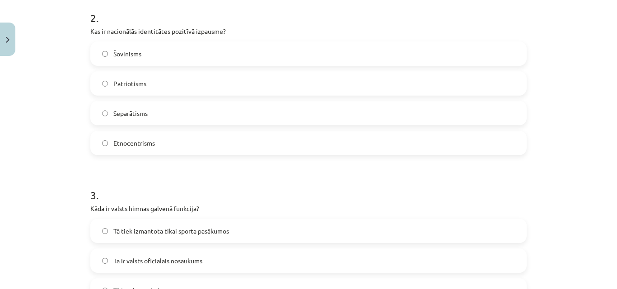
click at [173, 86] on label "Patriotisms" at bounding box center [308, 83] width 434 height 23
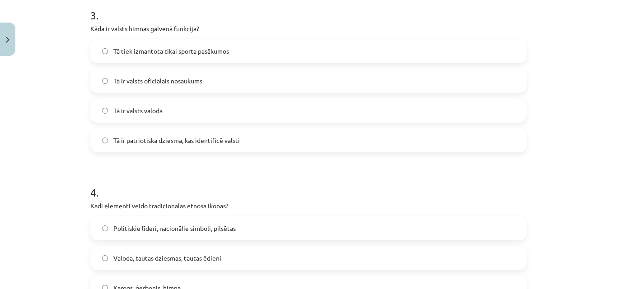
scroll to position [542, 0]
click at [197, 137] on span "Tā ir patriotiska dziesma, kas identificē valsti" at bounding box center [176, 139] width 126 height 9
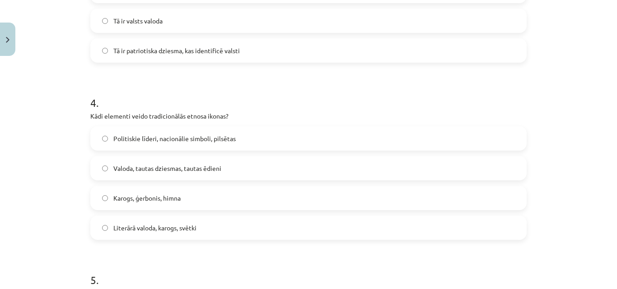
scroll to position [632, 0]
click at [152, 170] on span "Valoda, tautas dziesmas, tautas ēdieni" at bounding box center [167, 167] width 108 height 9
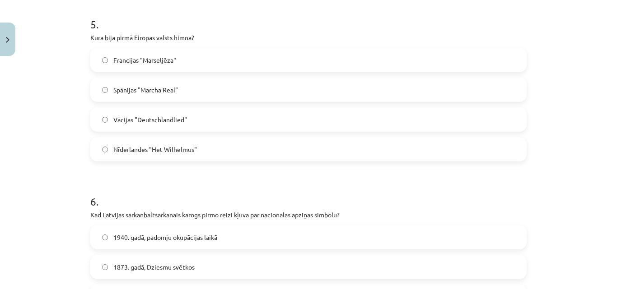
scroll to position [903, 0]
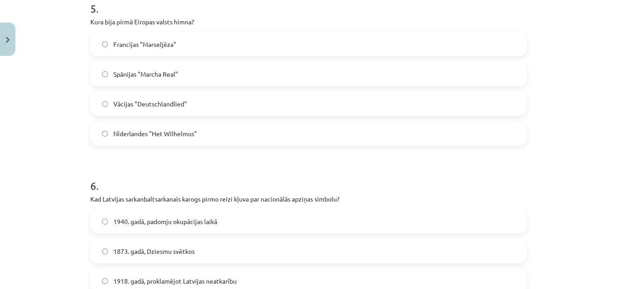
click at [167, 135] on span "Nīderlandes "Het Wilhelmus"" at bounding box center [155, 133] width 84 height 9
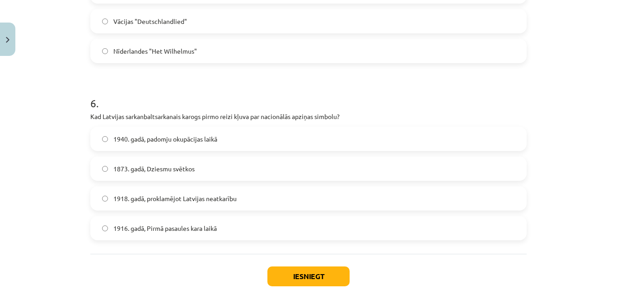
scroll to position [993, 0]
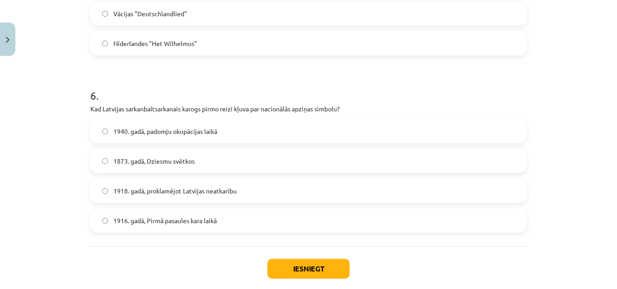
click at [171, 160] on span "1873. gadā, Dziesmu svētkos" at bounding box center [153, 161] width 81 height 9
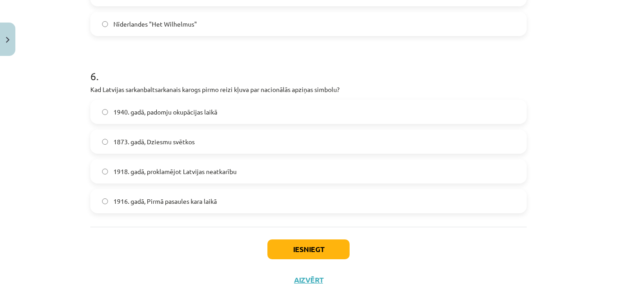
scroll to position [1041, 0]
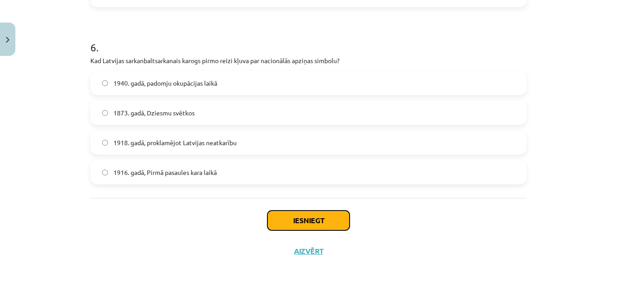
click at [305, 222] on button "Iesniegt" at bounding box center [308, 221] width 82 height 20
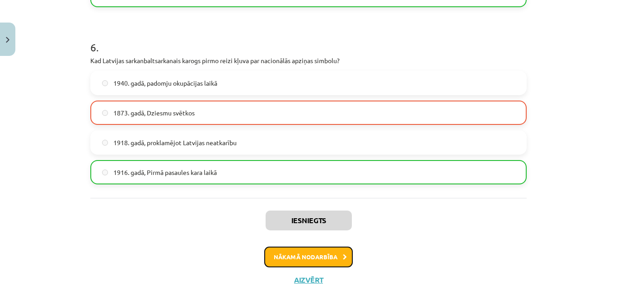
click at [291, 256] on button "Nākamā nodarbība" at bounding box center [308, 257] width 88 height 21
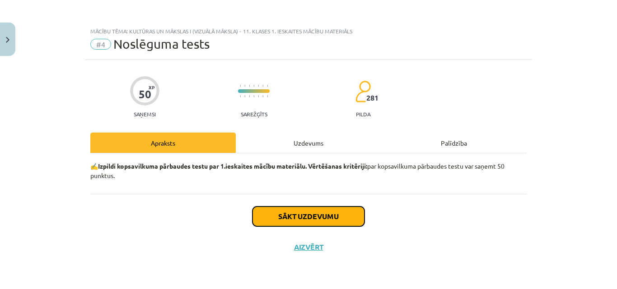
drag, startPoint x: 293, startPoint y: 213, endPoint x: 295, endPoint y: 223, distance: 9.6
click at [295, 223] on button "Sākt uzdevumu" at bounding box center [308, 217] width 112 height 20
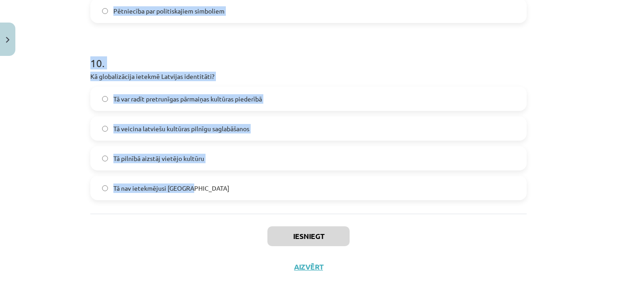
scroll to position [1751, 0]
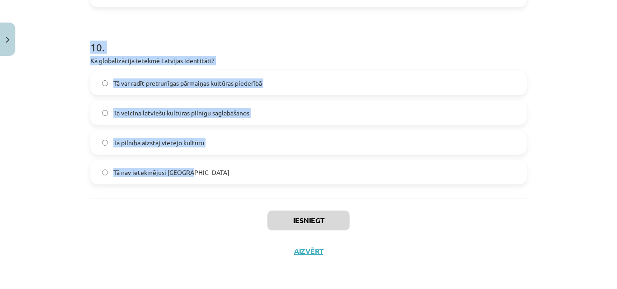
drag, startPoint x: 79, startPoint y: 80, endPoint x: 290, endPoint y: 164, distance: 226.7
click at [290, 164] on div "Mācību tēma: Kultūras un mākslas i (vizuālā māksla) - 11. klases 1. ieskaites m…" at bounding box center [308, 144] width 617 height 289
copy form "Kas ir nācija? Tauta, kas eksistē tikai kultūras telpā Viena kontinenta visi ie…"
click at [188, 36] on h1 "10 ." at bounding box center [308, 39] width 436 height 28
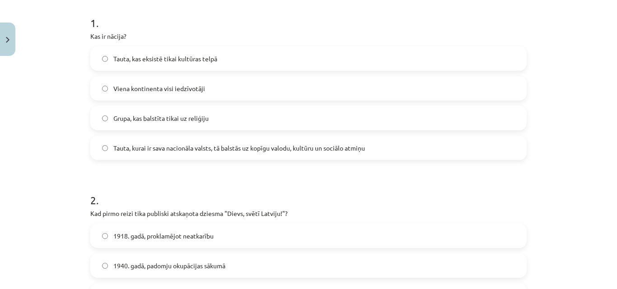
scroll to position [181, 0]
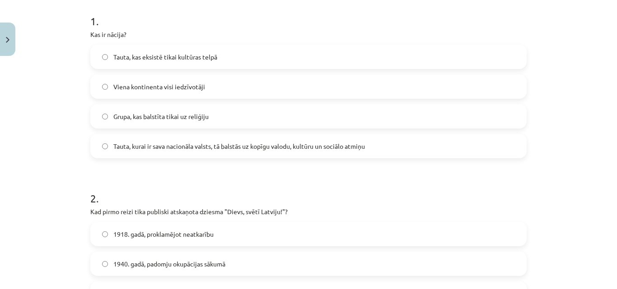
click at [349, 145] on span "Tauta, kurai ir sava nacionāla valsts, tā balstās uz kopīgu valodu, kultūru un …" at bounding box center [238, 146] width 251 height 9
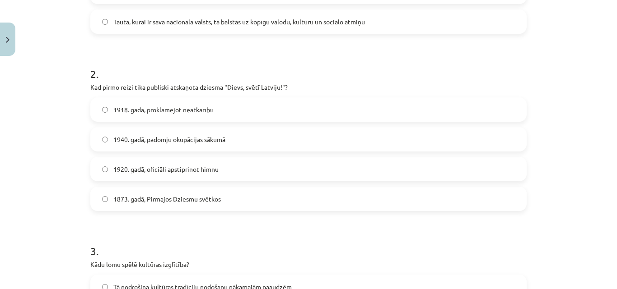
scroll to position [316, 0]
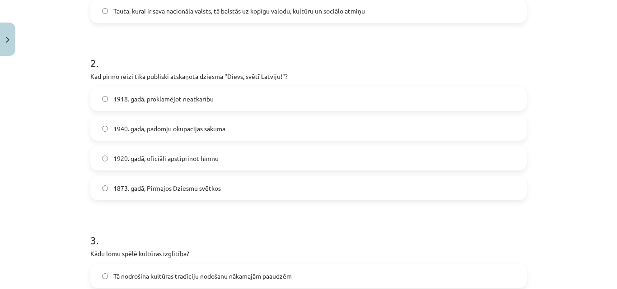
click at [138, 187] on span "1873. gadā, Pirmajos Dziesmu svētkos" at bounding box center [166, 188] width 107 height 9
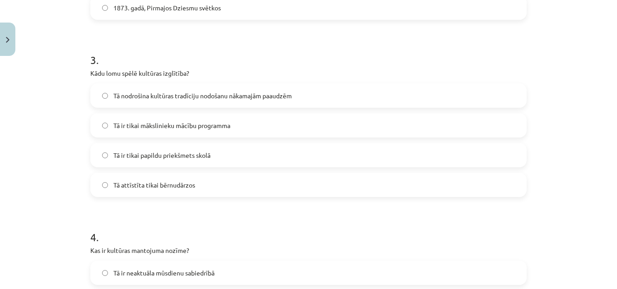
scroll to position [542, 0]
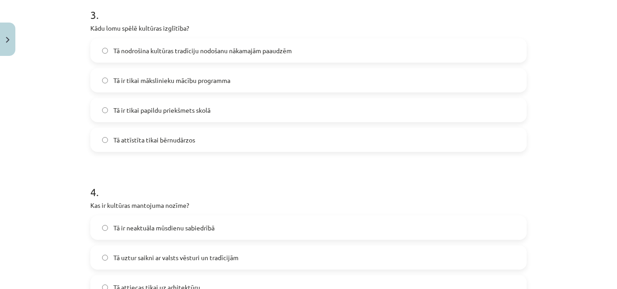
click at [190, 48] on span "Tā nodrošina kultūras tradīciju nodošanu nākamajām paaudzēm" at bounding box center [202, 50] width 178 height 9
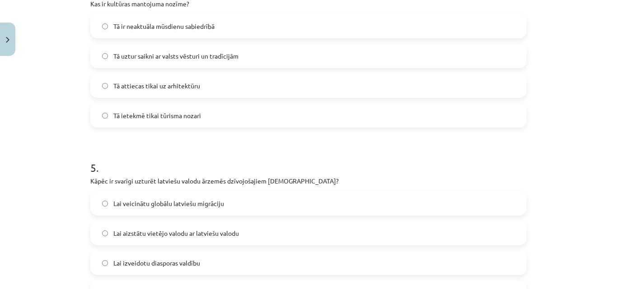
scroll to position [722, 0]
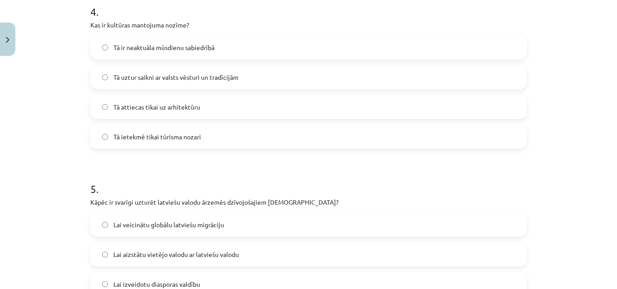
click at [241, 74] on label "Tā uztur saikni ar valsts vēsturi un tradīcijām" at bounding box center [308, 77] width 434 height 23
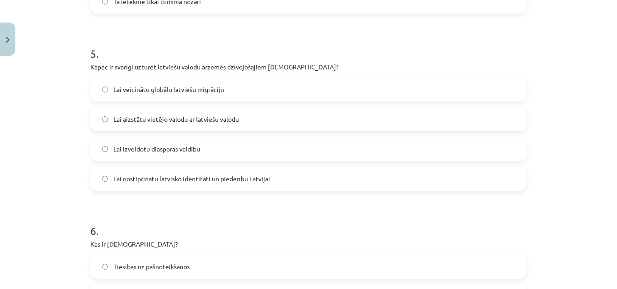
scroll to position [903, 0]
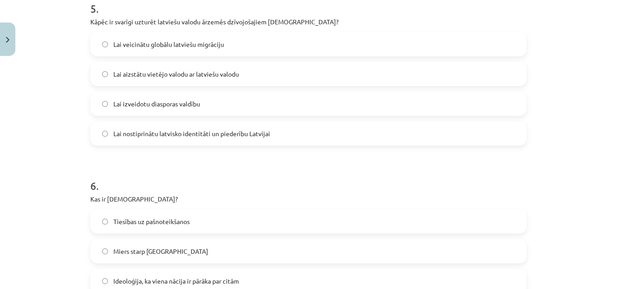
click at [256, 129] on span "Lai nostiprinātu latvisko identitāti un piederību Latvijai" at bounding box center [191, 133] width 157 height 9
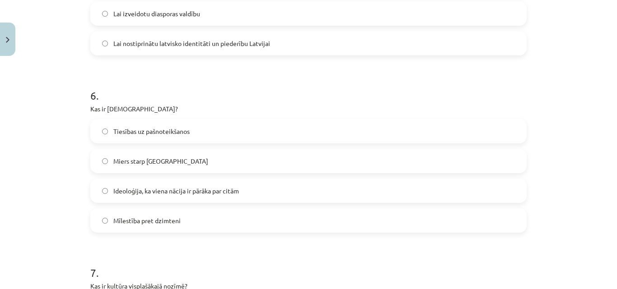
scroll to position [1038, 0]
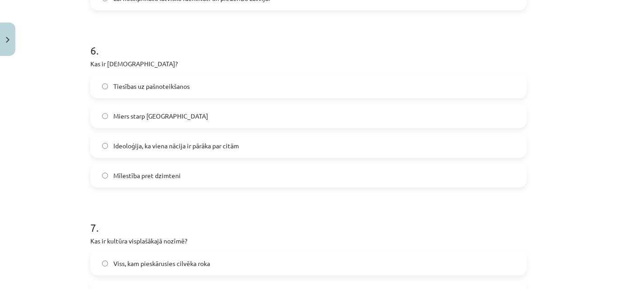
click at [349, 149] on label "Ideoloģija, ka viena nācija ir pārāka par citām" at bounding box center [308, 146] width 434 height 23
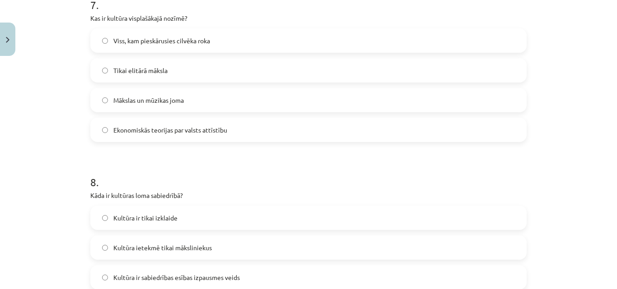
scroll to position [1264, 0]
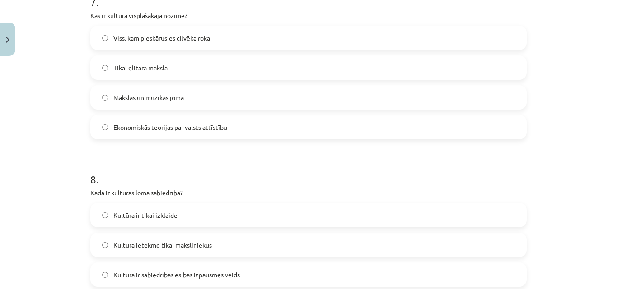
click at [227, 36] on label "Viss, kam pieskārusies cilvēka roka" at bounding box center [308, 38] width 434 height 23
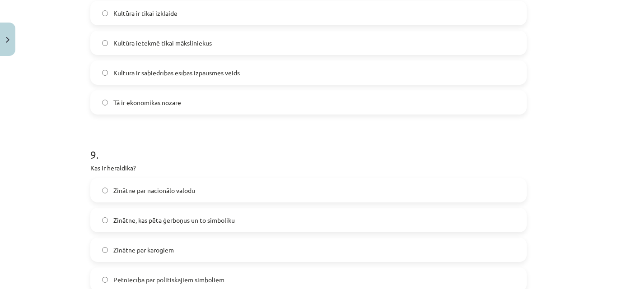
scroll to position [1445, 0]
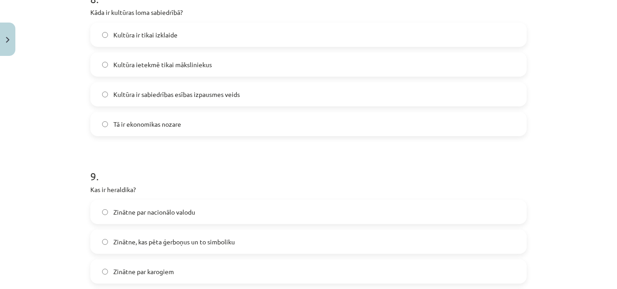
click at [289, 91] on label "Kultūra ir sabiedrības esības izpausmes veids" at bounding box center [308, 94] width 434 height 23
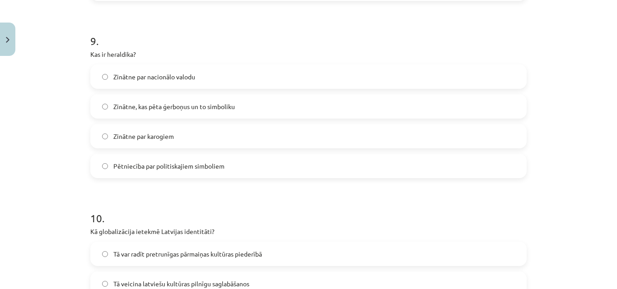
scroll to position [1625, 0]
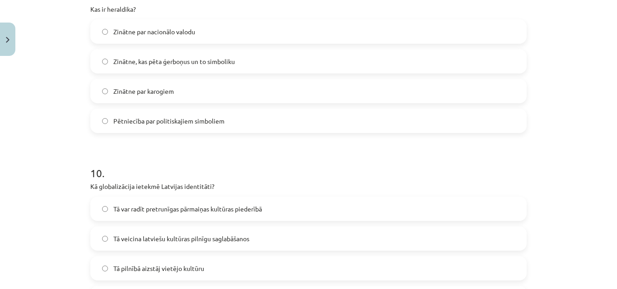
click at [243, 60] on label "Zinātne, kas pēta ģerboņus un to simboliku" at bounding box center [308, 61] width 434 height 23
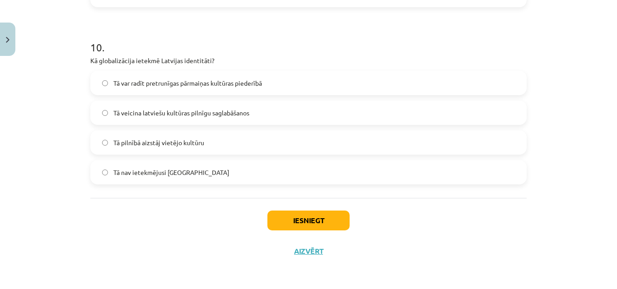
click at [178, 84] on span "Tā var radīt pretrunīgas pārmaiņas kultūras piederībā" at bounding box center [187, 83] width 149 height 9
click at [302, 215] on button "Iesniegt" at bounding box center [308, 221] width 82 height 20
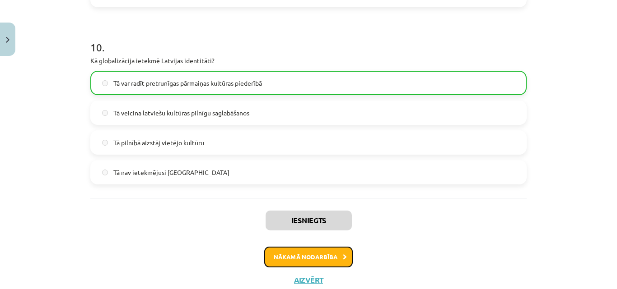
click at [316, 258] on button "Nākamā nodarbība" at bounding box center [308, 257] width 88 height 21
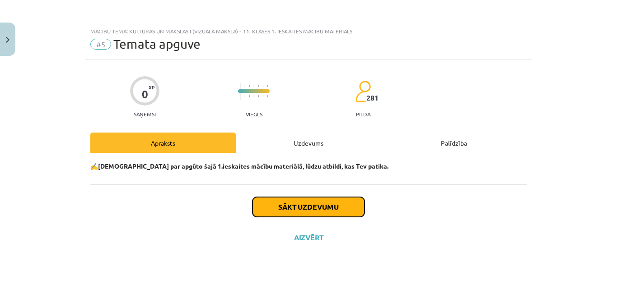
click at [323, 206] on button "Sākt uzdevumu" at bounding box center [308, 207] width 112 height 20
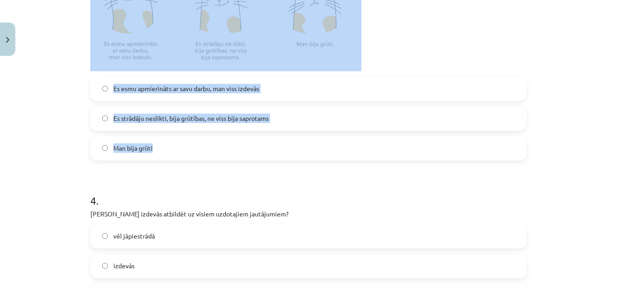
scroll to position [497, 0]
drag, startPoint x: 59, startPoint y: 120, endPoint x: 160, endPoint y: 160, distance: 108.2
click at [167, 159] on div "Mācību tēma: Kultūras un mākslas i (vizuālā māksla) - 11. klases 1. ieskaites m…" at bounding box center [308, 144] width 617 height 289
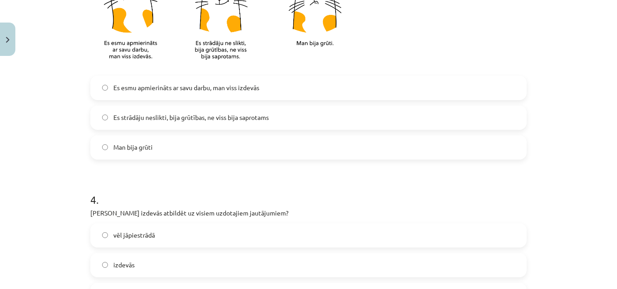
click at [37, 168] on div "Mācību tēma: Kultūras un mākslas i (vizuālā māksla) - 11. klases 1. ieskaites m…" at bounding box center [308, 144] width 617 height 289
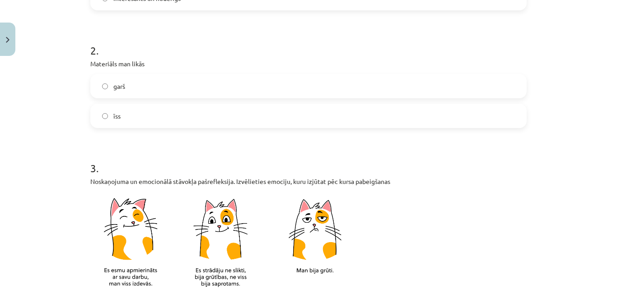
scroll to position [181, 0]
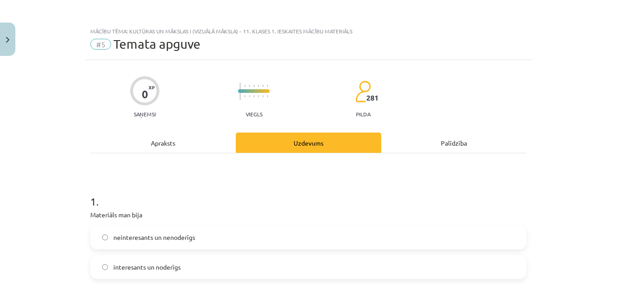
scroll to position [181, 0]
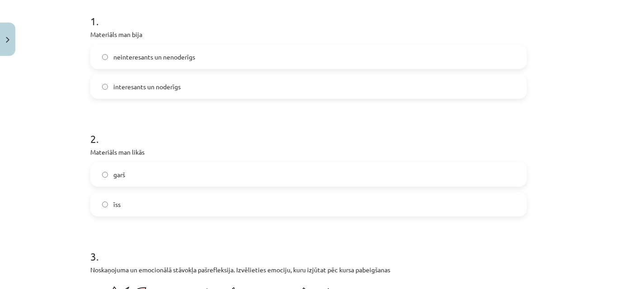
click at [159, 91] on span "interesants un noderīgs" at bounding box center [146, 86] width 67 height 9
click at [140, 172] on label "garš" at bounding box center [308, 174] width 434 height 23
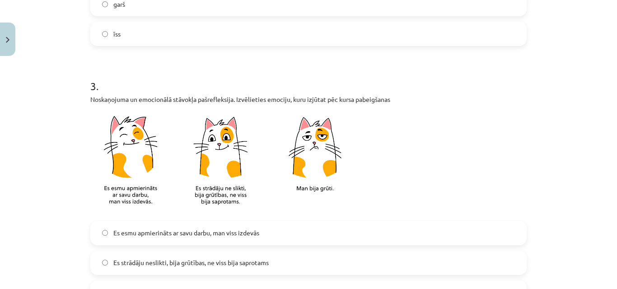
scroll to position [361, 0]
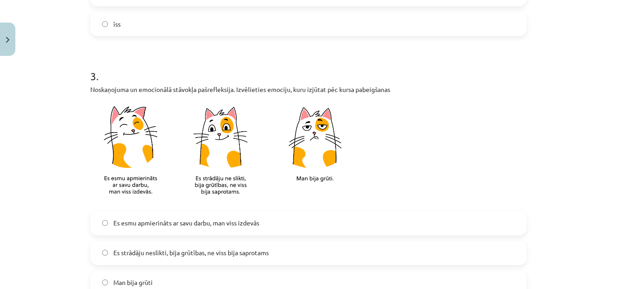
click at [132, 225] on span "Es esmu apmierināts ar savu darbu, man viss izdevās" at bounding box center [186, 222] width 146 height 9
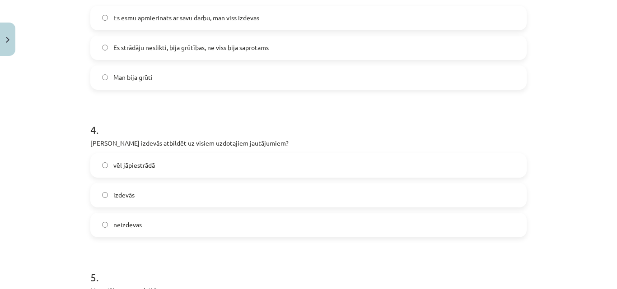
scroll to position [587, 0]
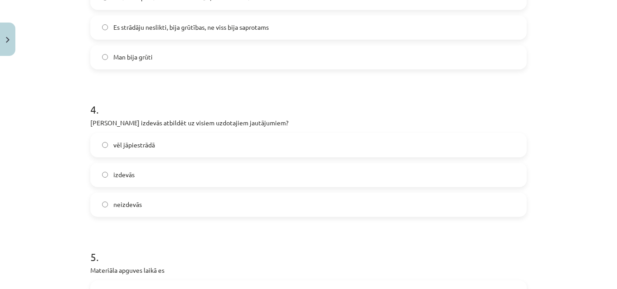
click at [157, 145] on label "vēl jāpiestrādā" at bounding box center [308, 145] width 434 height 23
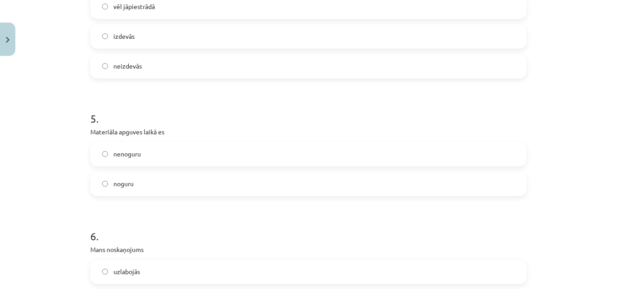
scroll to position [767, 0]
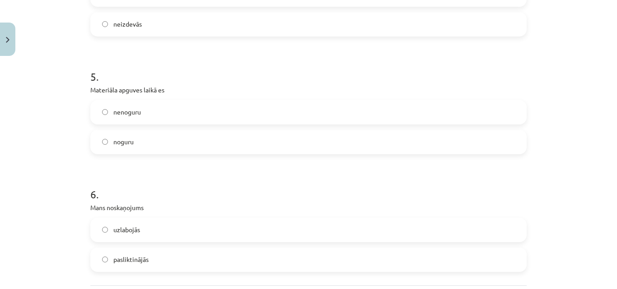
click at [141, 110] on label "nenoguru" at bounding box center [308, 112] width 434 height 23
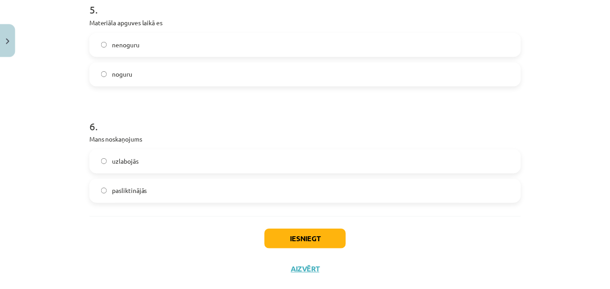
scroll to position [855, 0]
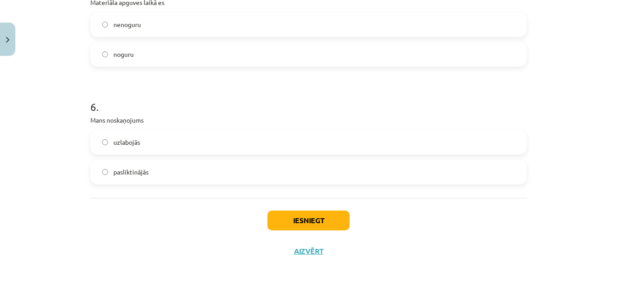
click at [140, 144] on label "uzlabojās" at bounding box center [308, 142] width 434 height 23
click at [287, 224] on button "Iesniegt" at bounding box center [308, 221] width 82 height 20
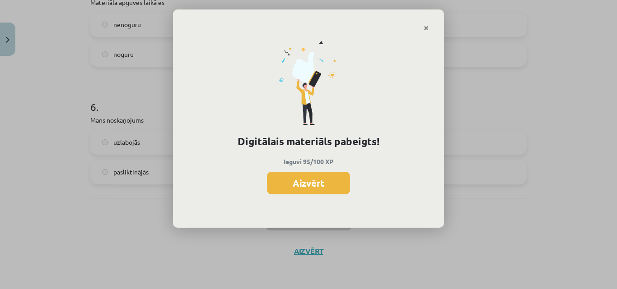
click at [329, 182] on button "Aizvērt" at bounding box center [308, 183] width 83 height 23
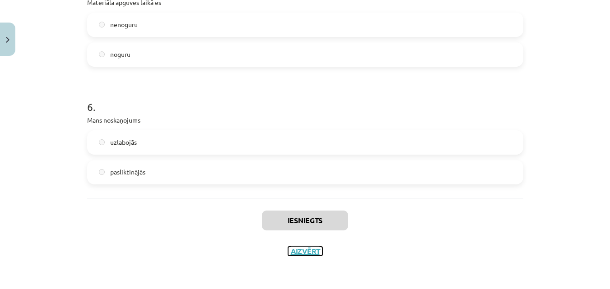
click at [300, 251] on button "Aizvērt" at bounding box center [305, 251] width 34 height 9
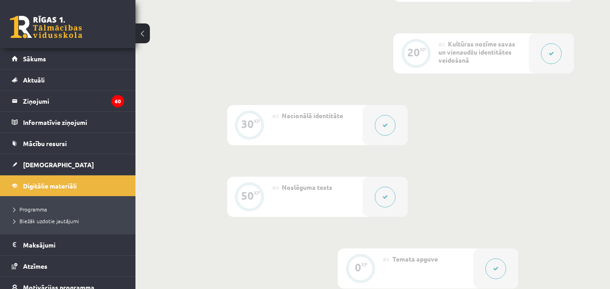
scroll to position [460, 0]
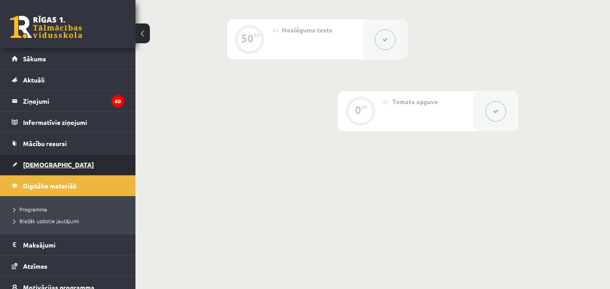
click at [25, 164] on span "[DEMOGRAPHIC_DATA]" at bounding box center [58, 165] width 71 height 8
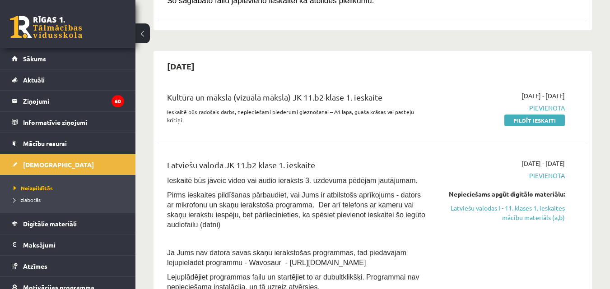
scroll to position [451, 0]
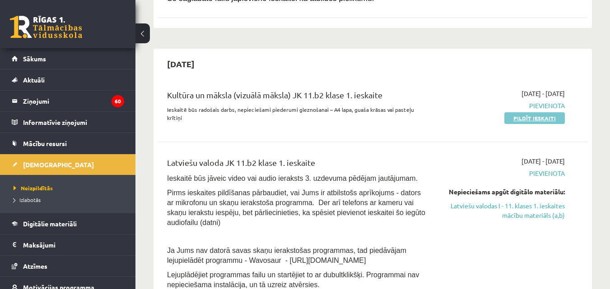
click at [539, 112] on link "Pildīt ieskaiti" at bounding box center [534, 118] width 60 height 12
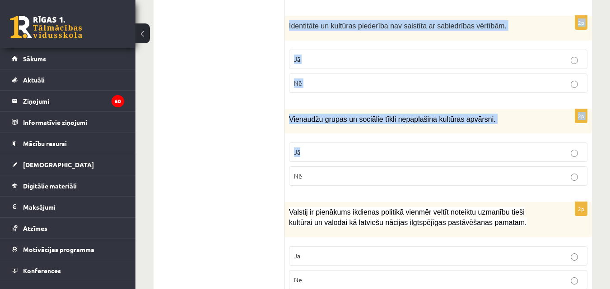
scroll to position [1399, 0]
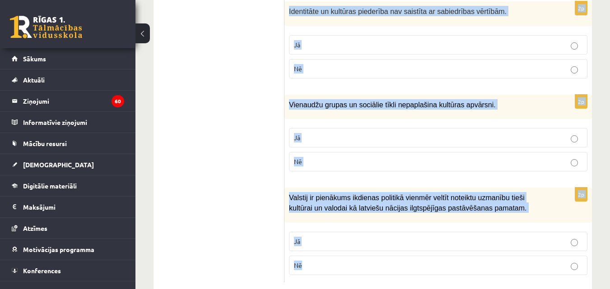
drag, startPoint x: 288, startPoint y: 71, endPoint x: 498, endPoint y: 279, distance: 295.6
copy form "Loremipsumdolor si ametcons adi elitse doeius, tem incididu utlabor, etd magnaa…"
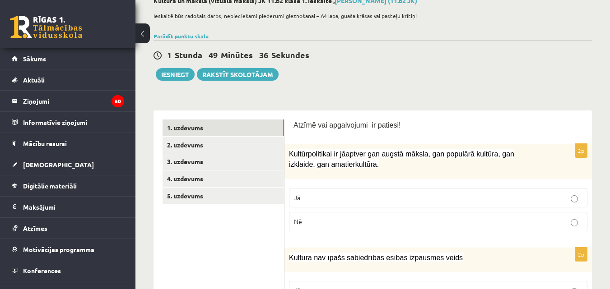
scroll to position [135, 0]
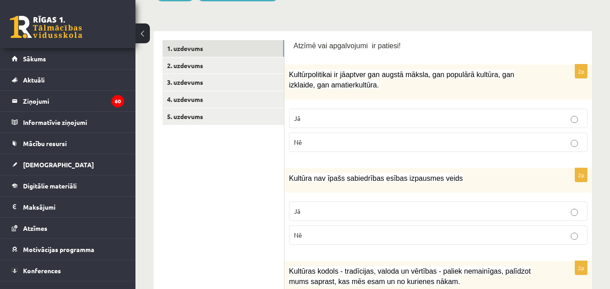
click at [334, 116] on p "Jā" at bounding box center [438, 118] width 288 height 9
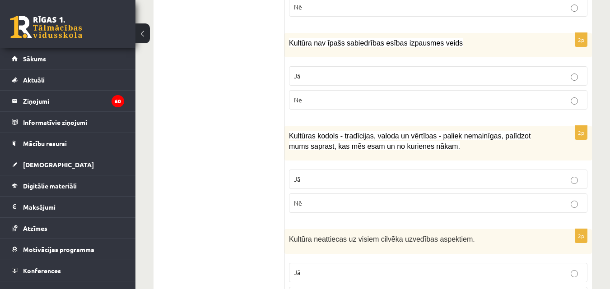
click at [333, 101] on p "Nē" at bounding box center [438, 99] width 288 height 9
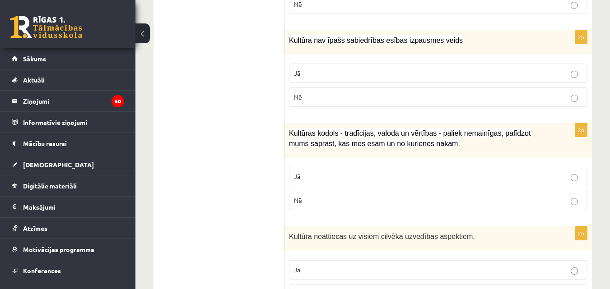
scroll to position [406, 0]
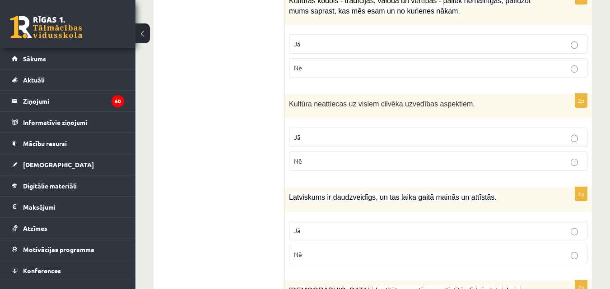
click at [324, 46] on p "Jā" at bounding box center [438, 43] width 288 height 9
click at [313, 163] on p "Nē" at bounding box center [438, 161] width 288 height 9
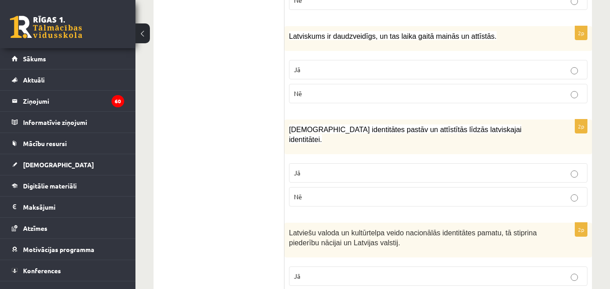
scroll to position [587, 0]
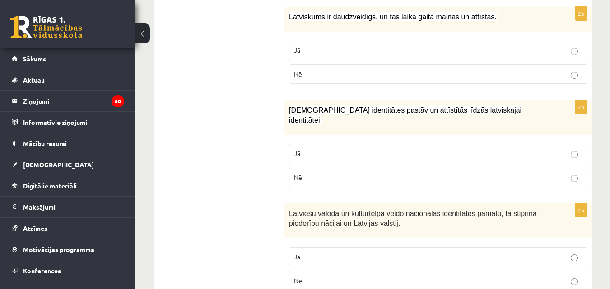
click at [365, 48] on p "Jā" at bounding box center [438, 50] width 288 height 9
click at [391, 149] on p "Jā" at bounding box center [438, 153] width 288 height 9
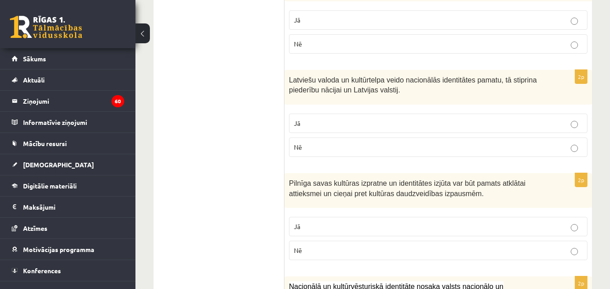
scroll to position [722, 0]
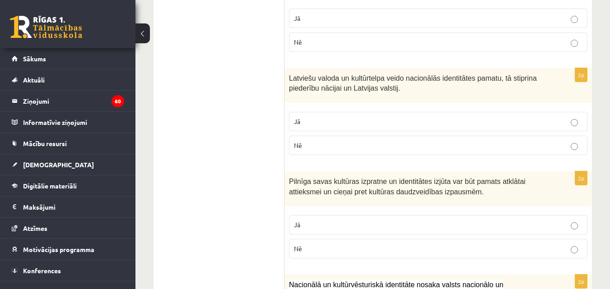
click at [383, 117] on p "Jā" at bounding box center [438, 121] width 288 height 9
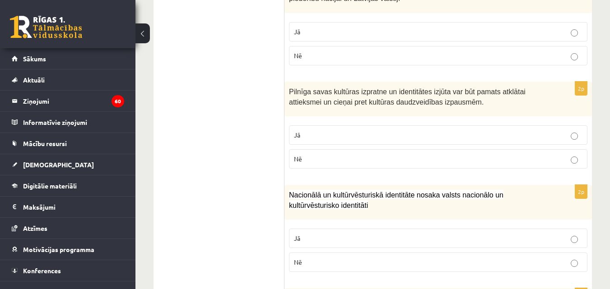
scroll to position [813, 0]
click at [367, 130] on p "Jā" at bounding box center [438, 134] width 288 height 9
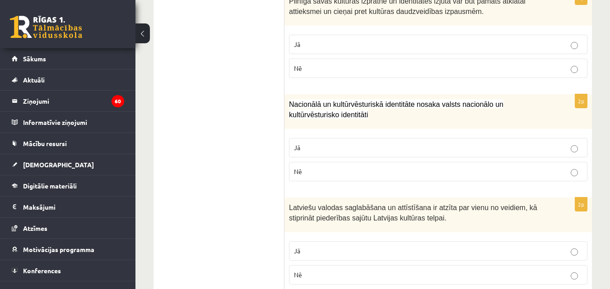
scroll to position [948, 0]
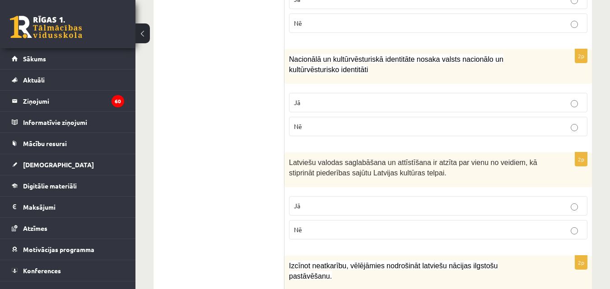
click at [355, 98] on p "Jā" at bounding box center [438, 102] width 288 height 9
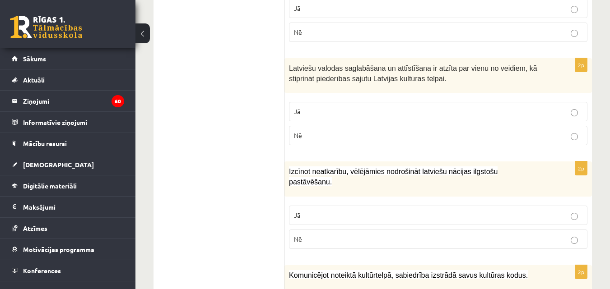
scroll to position [1083, 0]
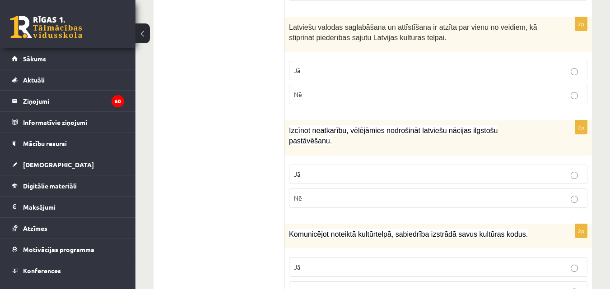
click at [345, 66] on p "Jā" at bounding box center [438, 70] width 288 height 9
click at [373, 165] on label "Jā" at bounding box center [438, 174] width 298 height 19
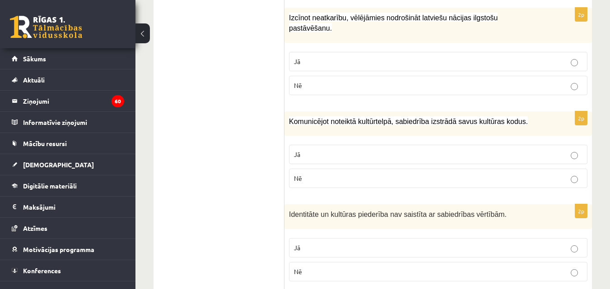
scroll to position [1219, 0]
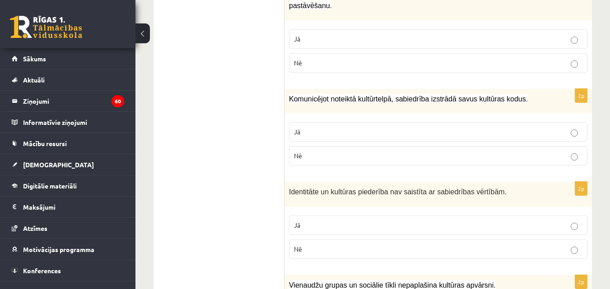
click at [369, 127] on p "Jā" at bounding box center [438, 131] width 288 height 9
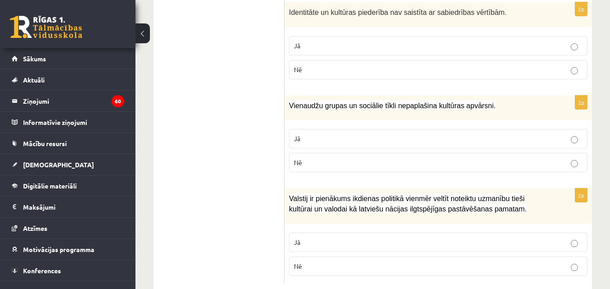
scroll to position [1399, 0]
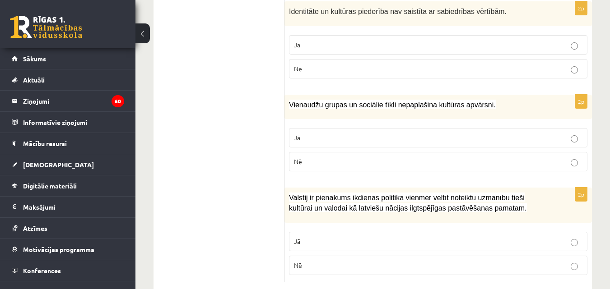
click at [403, 64] on p "Nē" at bounding box center [438, 68] width 288 height 9
click at [411, 157] on p "Nē" at bounding box center [438, 161] width 288 height 9
click at [406, 237] on p "Jā" at bounding box center [438, 241] width 288 height 9
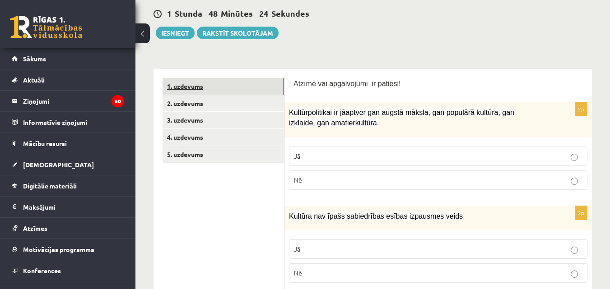
scroll to position [90, 0]
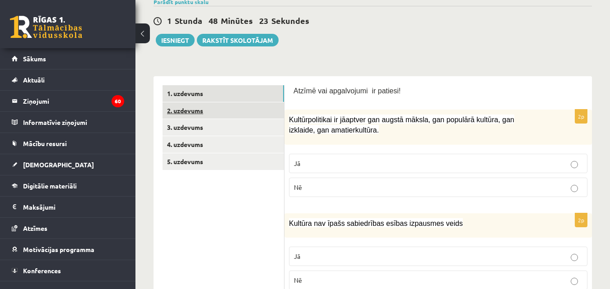
click at [201, 116] on link "2. uzdevums" at bounding box center [223, 110] width 121 height 17
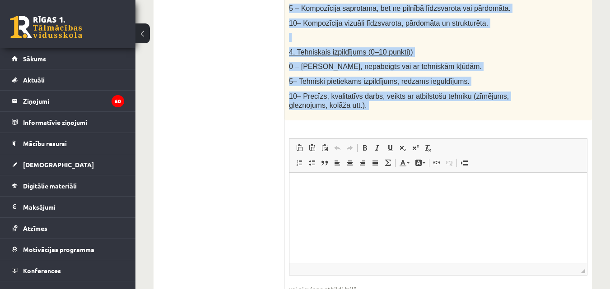
scroll to position [612, 0]
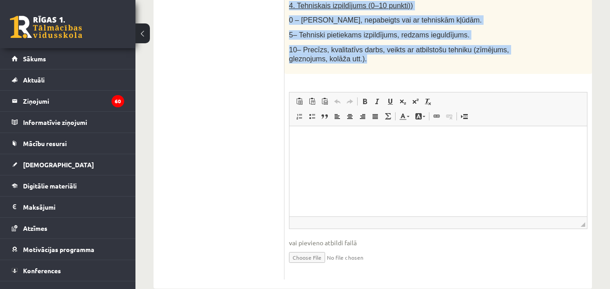
drag, startPoint x: 287, startPoint y: 102, endPoint x: 403, endPoint y: 51, distance: 126.1
copy div "Radošs darbs. Izveido vizuālu mākslas darbu (zīmējumu, gleznu vai kolāžu), kas …"
drag, startPoint x: 286, startPoint y: 32, endPoint x: 437, endPoint y: 98, distance: 164.1
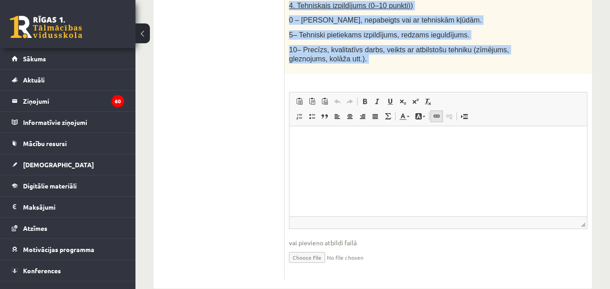
copy div "Radošs darbs. Izveido vizuālu mākslas darbu (zīmējumu, gleznu vai kolāžu), kas …"
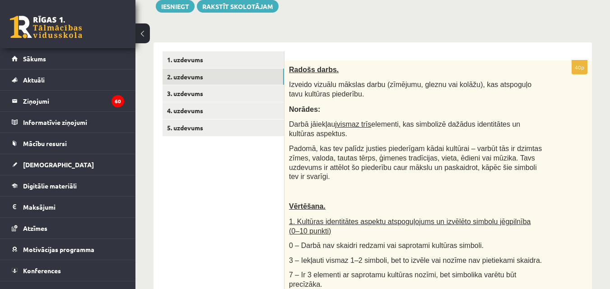
scroll to position [135, 0]
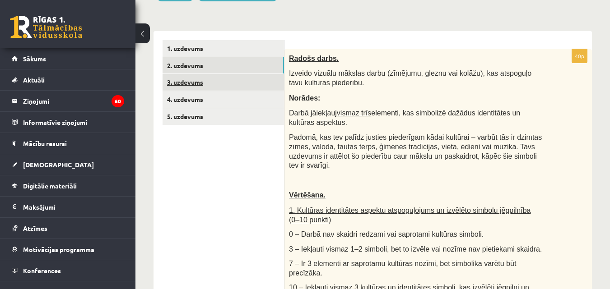
click at [192, 80] on link "3. uzdevums" at bounding box center [223, 82] width 121 height 17
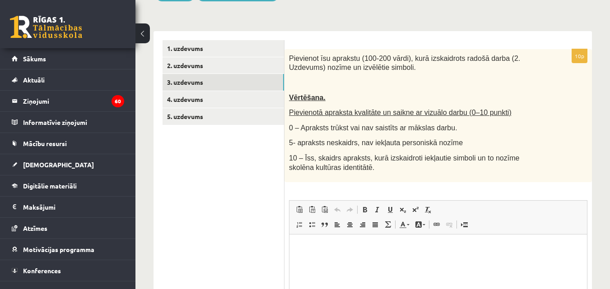
scroll to position [0, 0]
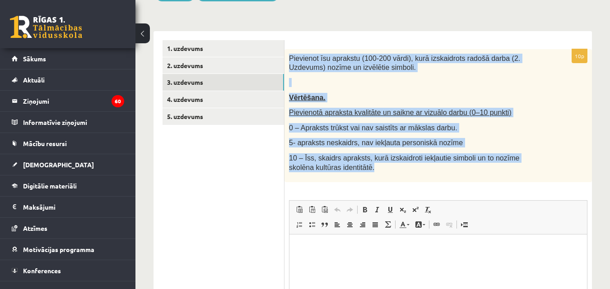
drag, startPoint x: 289, startPoint y: 58, endPoint x: 411, endPoint y: 178, distance: 170.8
click at [411, 178] on div "Pievienot īsu aprakstu (100-200 vārdi), kurā izskaidrots radošā darba (2. Uzdev…" at bounding box center [437, 115] width 307 height 133
copy div "Pievienot īsu aprakstu (100-200 vārdi), kurā izskaidrots radošā darba (2. Uzdev…"
click at [496, 102] on p "Vērtēšana." at bounding box center [415, 97] width 253 height 9
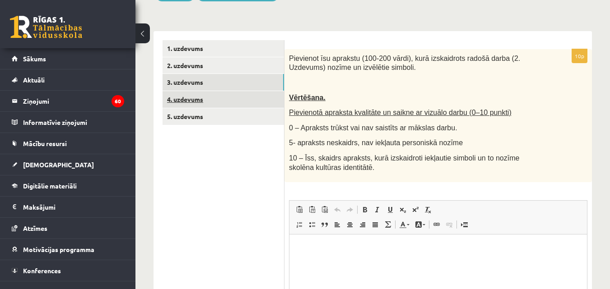
click at [182, 98] on link "4. uzdevums" at bounding box center [223, 99] width 121 height 17
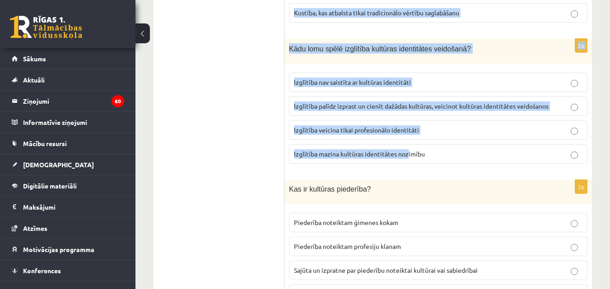
scroll to position [1341, 0]
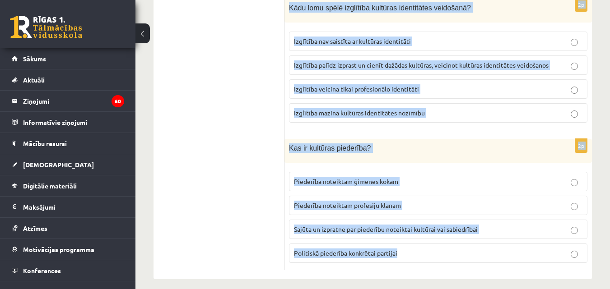
drag, startPoint x: 289, startPoint y: 57, endPoint x: 444, endPoint y: 256, distance: 251.8
copy form "Kas ir kultūras identitāte? Personas dzimšanas valsts. Personības individuālās …"
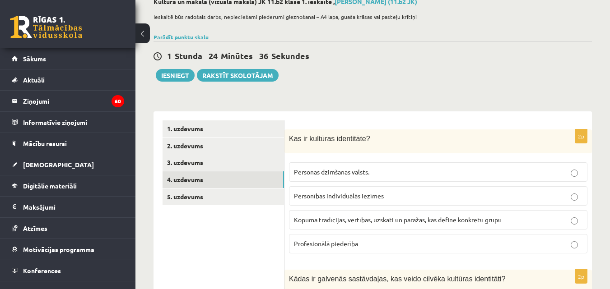
scroll to position [135, 0]
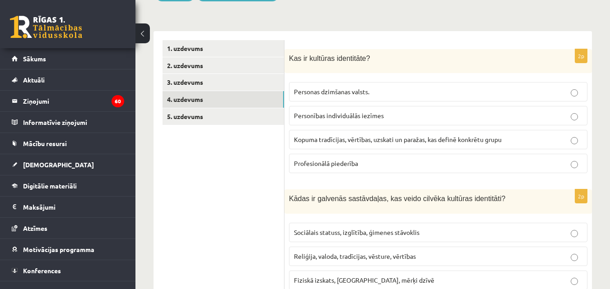
click at [347, 139] on span "Kopuma tradīcijas, vērtības, uzskati un paražas, kas definē konkrētu grupu" at bounding box center [398, 139] width 208 height 8
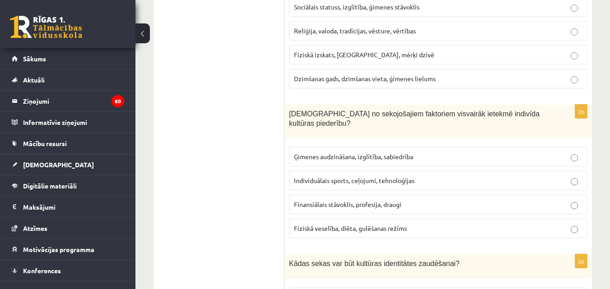
scroll to position [316, 0]
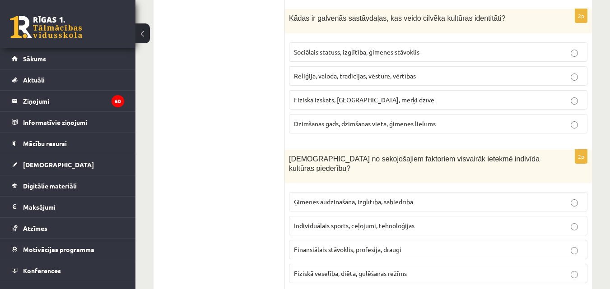
click at [361, 78] on span "Reliģija, valoda, tradīcijas, vēsture, vērtības" at bounding box center [355, 76] width 122 height 8
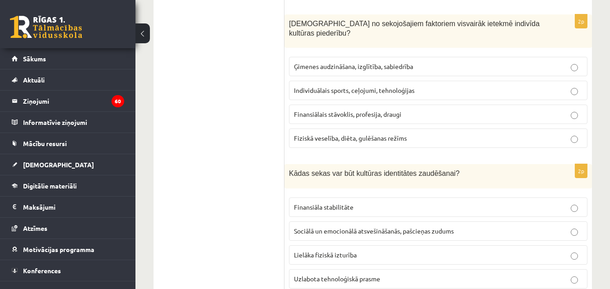
scroll to position [497, 0]
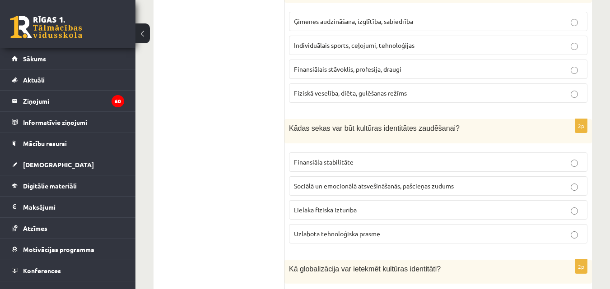
click at [376, 17] on span "Ģimenes audzināšana, izglītība, sabiedrība" at bounding box center [353, 21] width 119 height 8
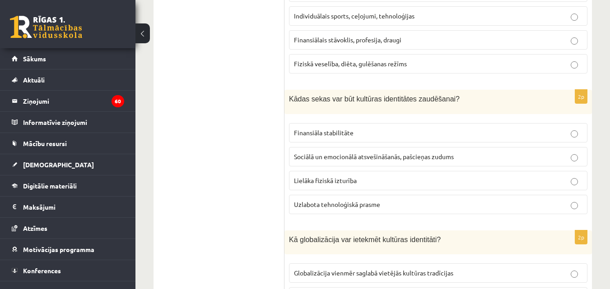
scroll to position [542, 0]
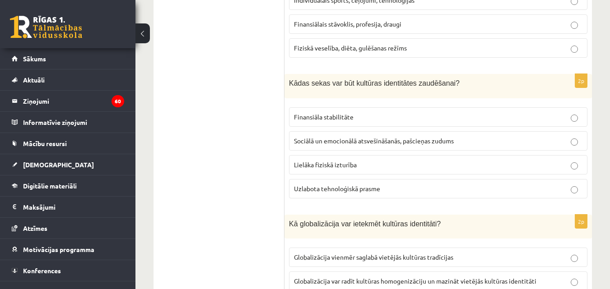
click at [358, 137] on span "Sociālā un emocionālā atsvešināšanās, pašcieņas zudums" at bounding box center [374, 141] width 160 height 8
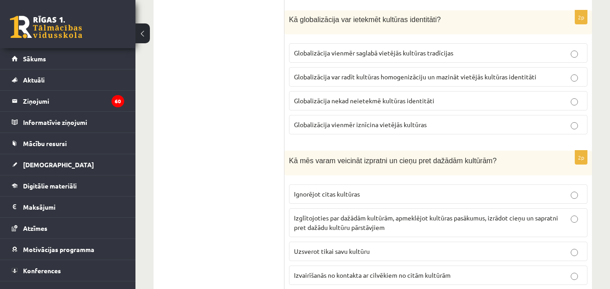
scroll to position [767, 0]
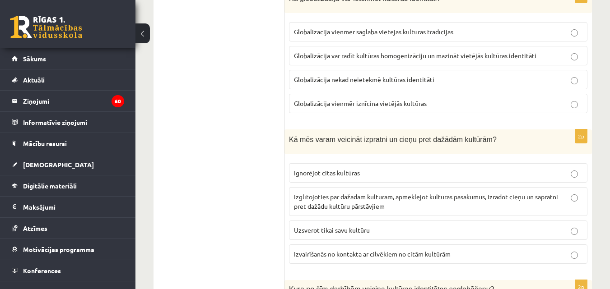
click at [374, 46] on label "Globalizācija var radīt kultūras homogenizāciju un mazināt vietējās kultūras id…" at bounding box center [438, 55] width 298 height 19
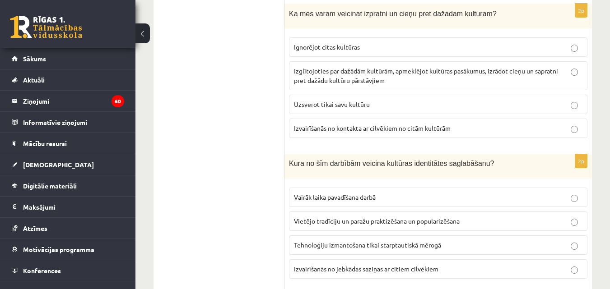
scroll to position [903, 0]
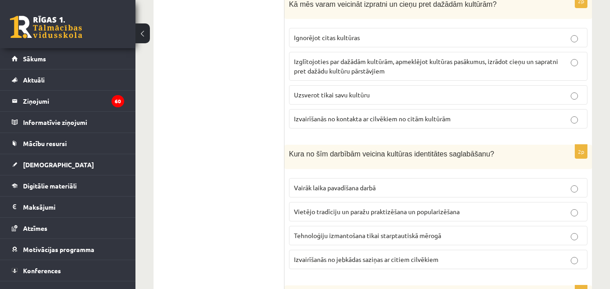
click at [350, 60] on p "Izglītojoties par dažādām kultūrām, apmeklējot kultūras pasākumus, izrādot cieņ…" at bounding box center [438, 66] width 288 height 19
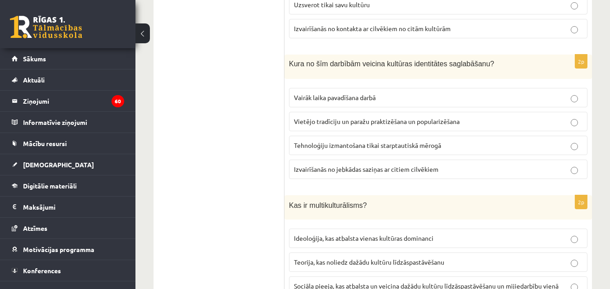
scroll to position [1038, 0]
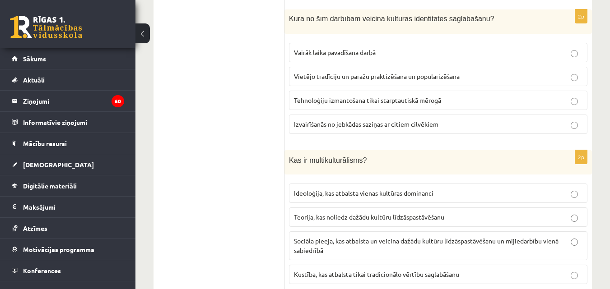
click at [383, 72] on span "Vietējo tradīciju un paražu praktizēšana un popularizēšana" at bounding box center [377, 76] width 166 height 8
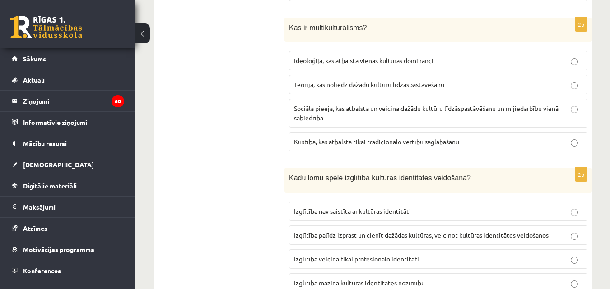
scroll to position [1174, 0]
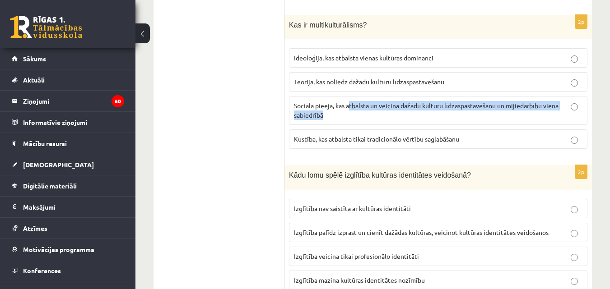
click at [351, 102] on p "Sociāla pieeja, kas atbalsta un veicina dažādu kultūru līdzāspastāvēšanu un mij…" at bounding box center [438, 110] width 288 height 19
click at [355, 113] on label "Sociāla pieeja, kas atbalsta un veicina dažādu kultūru līdzāspastāvēšanu un mij…" at bounding box center [438, 110] width 298 height 29
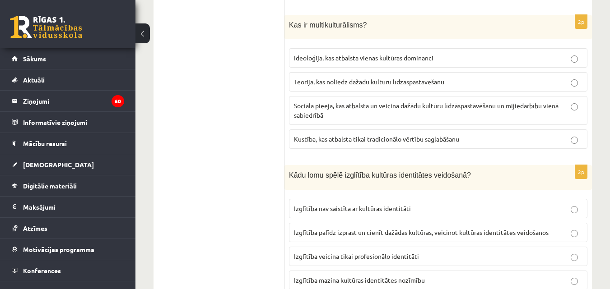
click at [355, 113] on label "Sociāla pieeja, kas atbalsta un veicina dažādu kultūru līdzāspastāvēšanu un mij…" at bounding box center [438, 110] width 298 height 29
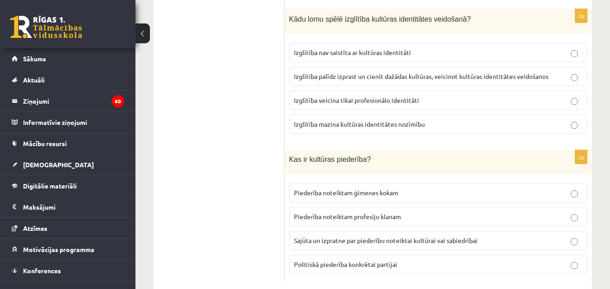
scroll to position [1341, 0]
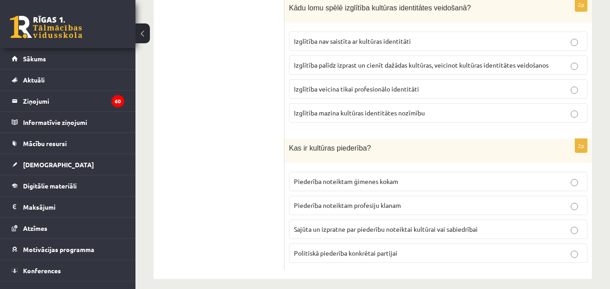
click at [451, 60] on p "Izglītība palīdz izprast un cienīt dažādas kultūras, veicinot kultūras identitā…" at bounding box center [438, 64] width 288 height 9
click at [383, 225] on span "Sajūta un izpratne par piederību noteiktai kultūrai vai sabiedrībai" at bounding box center [386, 229] width 184 height 8
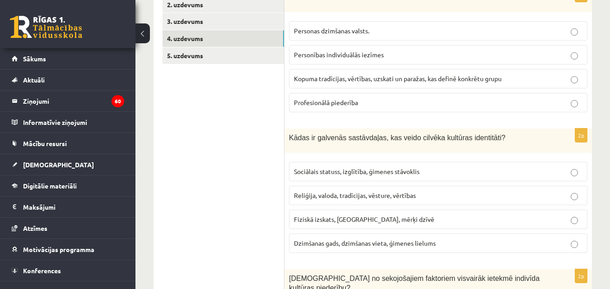
scroll to position [167, 0]
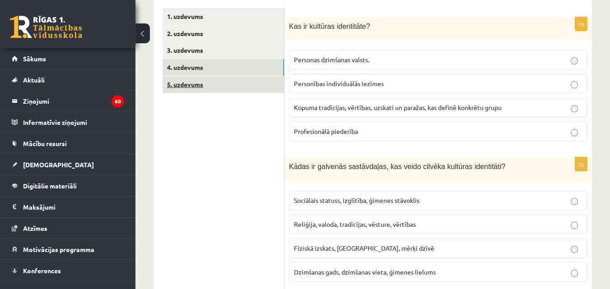
click at [193, 82] on link "5. uzdevums" at bounding box center [223, 84] width 121 height 17
click at [191, 67] on link "4. uzdevums" at bounding box center [223, 67] width 121 height 17
click at [186, 89] on link "5. uzdevums" at bounding box center [223, 84] width 121 height 17
click at [187, 84] on link "5. uzdevums" at bounding box center [223, 84] width 121 height 17
click at [187, 86] on link "5. uzdevums" at bounding box center [223, 84] width 121 height 17
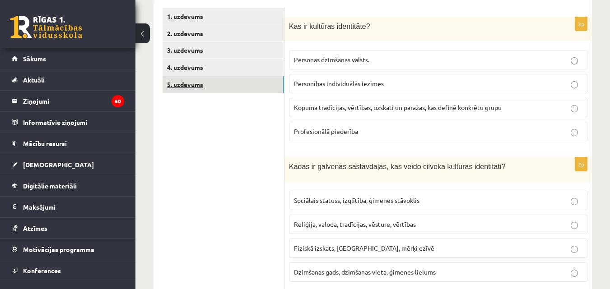
click at [187, 88] on link "5. uzdevums" at bounding box center [223, 84] width 121 height 17
click at [187, 89] on link "5. uzdevums" at bounding box center [223, 84] width 121 height 17
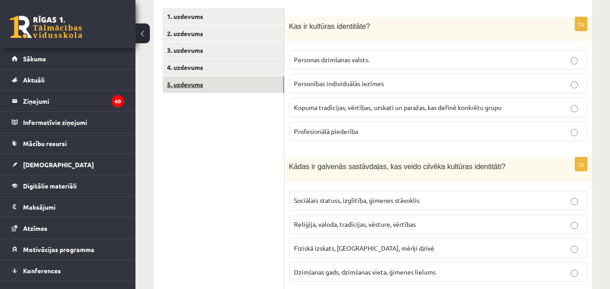
click at [187, 89] on link "5. uzdevums" at bounding box center [223, 84] width 121 height 17
click at [184, 84] on link "5. uzdevums" at bounding box center [223, 84] width 121 height 17
click at [181, 79] on link "5. uzdevums" at bounding box center [223, 84] width 121 height 17
click at [175, 65] on link "4. uzdevums" at bounding box center [223, 67] width 121 height 17
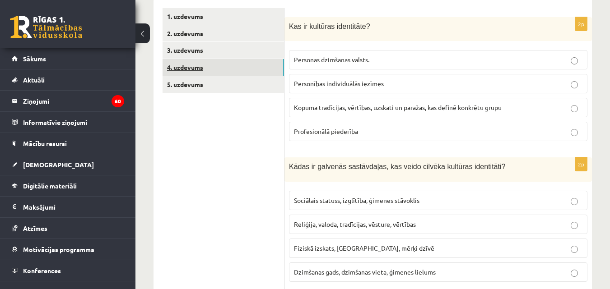
click at [175, 66] on link "4. uzdevums" at bounding box center [223, 67] width 121 height 17
click at [177, 55] on link "3. uzdevums" at bounding box center [223, 50] width 121 height 17
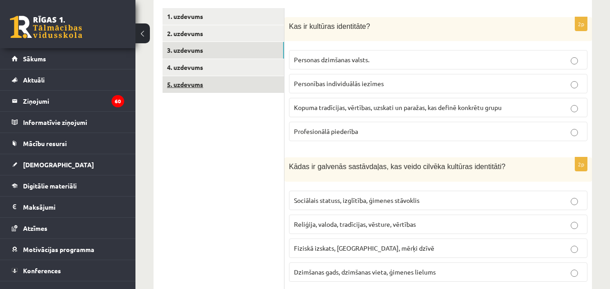
click at [187, 85] on link "5. uzdevums" at bounding box center [223, 84] width 121 height 17
click at [185, 89] on link "5. uzdevums" at bounding box center [223, 84] width 121 height 17
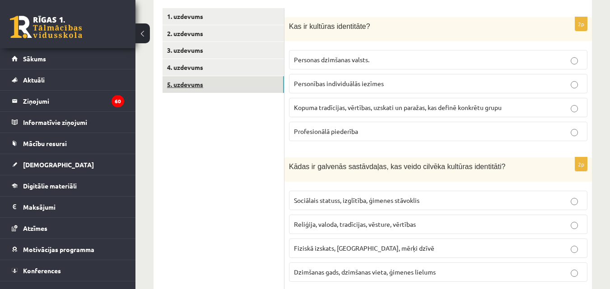
click at [185, 89] on link "5. uzdevums" at bounding box center [223, 84] width 121 height 17
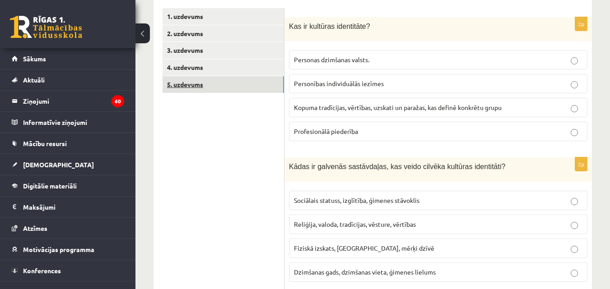
click at [185, 89] on link "5. uzdevums" at bounding box center [223, 84] width 121 height 17
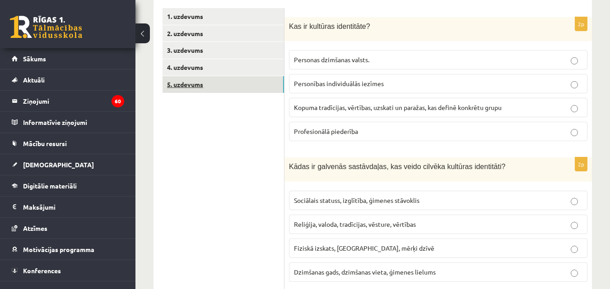
click at [185, 89] on link "5. uzdevums" at bounding box center [223, 84] width 121 height 17
click at [189, 88] on link "5. uzdevums" at bounding box center [223, 84] width 121 height 17
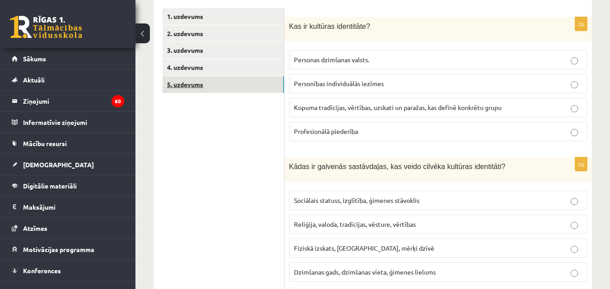
click at [189, 88] on link "5. uzdevums" at bounding box center [223, 84] width 121 height 17
click at [188, 88] on link "5. uzdevums" at bounding box center [223, 84] width 121 height 17
click at [188, 87] on link "5. uzdevums" at bounding box center [223, 84] width 121 height 17
click at [194, 51] on link "3. uzdevums" at bounding box center [223, 50] width 121 height 17
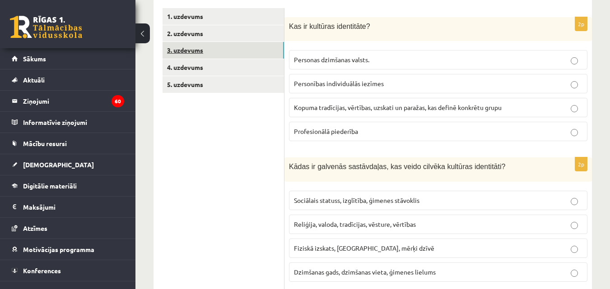
click at [194, 51] on link "3. uzdevums" at bounding box center [223, 50] width 121 height 17
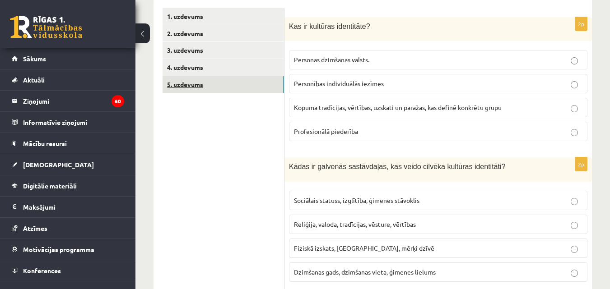
click at [194, 85] on link "5. uzdevums" at bounding box center [223, 84] width 121 height 17
click at [191, 87] on link "5. uzdevums" at bounding box center [223, 84] width 121 height 17
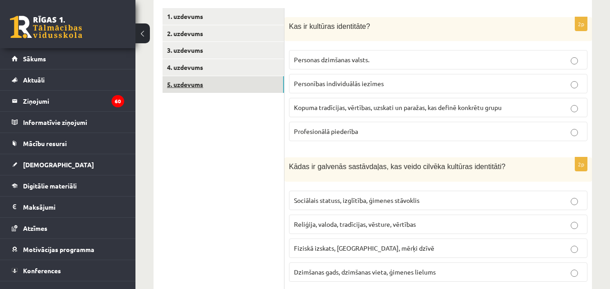
click at [191, 87] on link "5. uzdevums" at bounding box center [223, 84] width 121 height 17
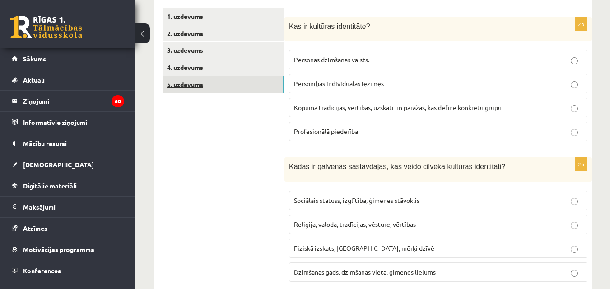
click at [191, 87] on link "5. uzdevums" at bounding box center [223, 84] width 121 height 17
drag, startPoint x: 191, startPoint y: 87, endPoint x: 215, endPoint y: 115, distance: 37.8
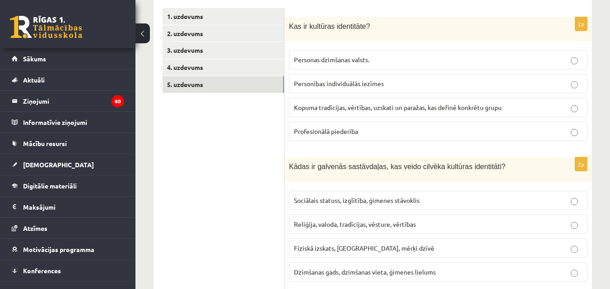
drag, startPoint x: 215, startPoint y: 115, endPoint x: 216, endPoint y: 105, distance: 9.9
click at [180, 84] on link "5. uzdevums" at bounding box center [223, 84] width 121 height 17
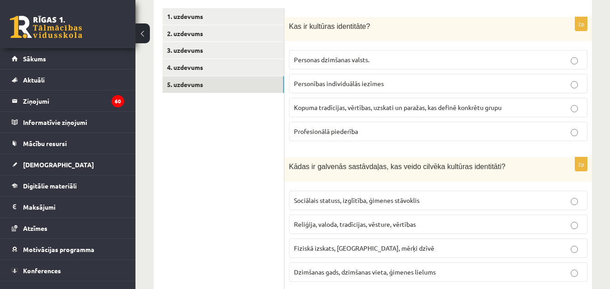
drag, startPoint x: 180, startPoint y: 84, endPoint x: 185, endPoint y: 101, distance: 17.7
click at [182, 91] on link "5. uzdevums" at bounding box center [223, 84] width 121 height 17
click at [184, 87] on link "5. uzdevums" at bounding box center [223, 84] width 121 height 17
click at [187, 82] on link "5. uzdevums" at bounding box center [223, 84] width 121 height 17
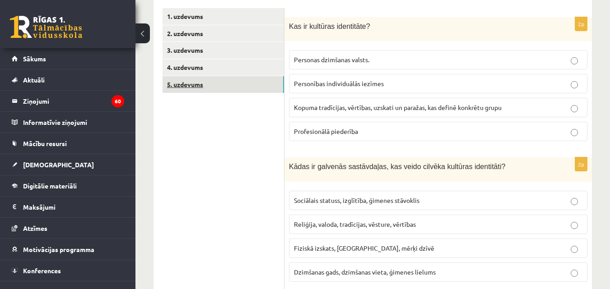
click at [187, 82] on link "5. uzdevums" at bounding box center [223, 84] width 121 height 17
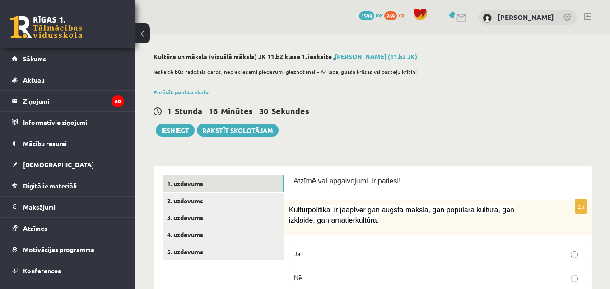
scroll to position [167, 0]
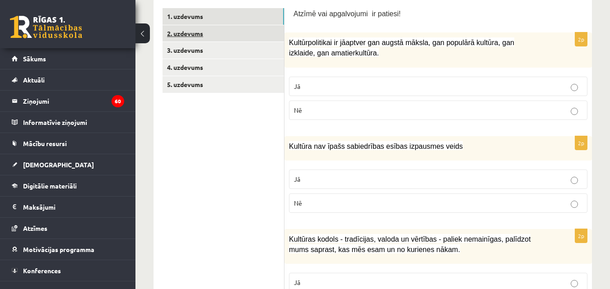
click at [214, 32] on link "2. uzdevums" at bounding box center [223, 33] width 121 height 17
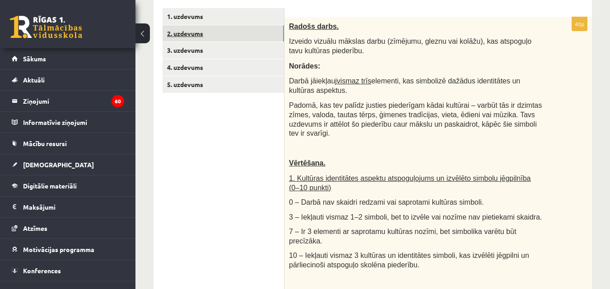
scroll to position [0, 0]
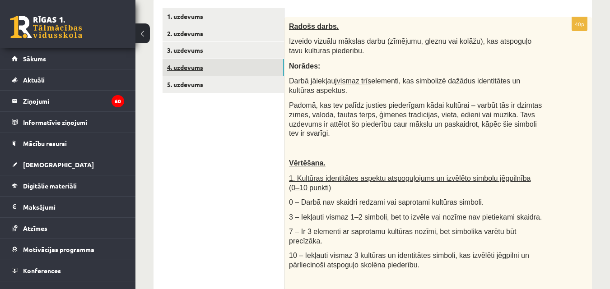
click at [220, 65] on link "4. uzdevums" at bounding box center [223, 67] width 121 height 17
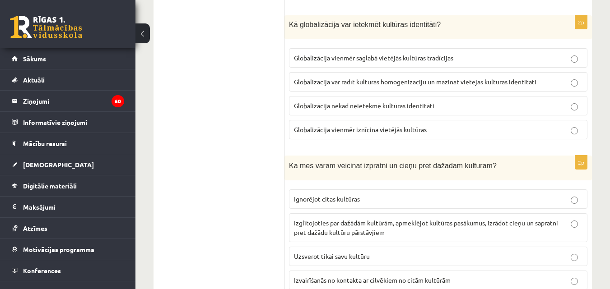
scroll to position [744, 0]
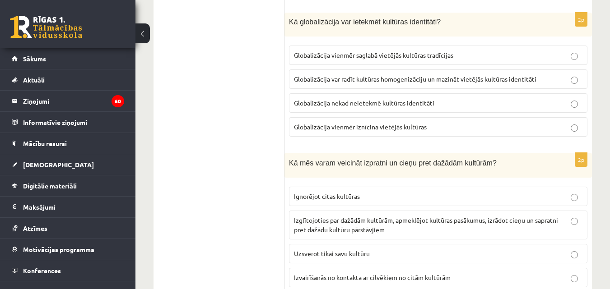
click at [236, 115] on ul "1. uzdevums 2. uzdevums 3. uzdevums 4. uzdevums 5. uzdevums" at bounding box center [224, 150] width 122 height 1436
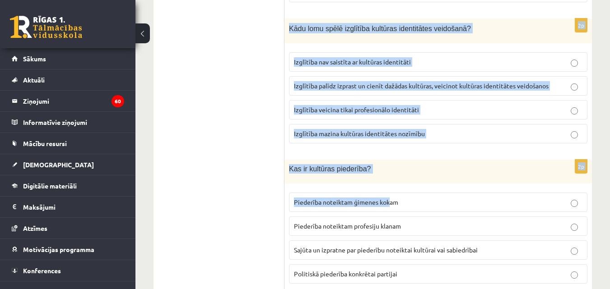
scroll to position [1341, 0]
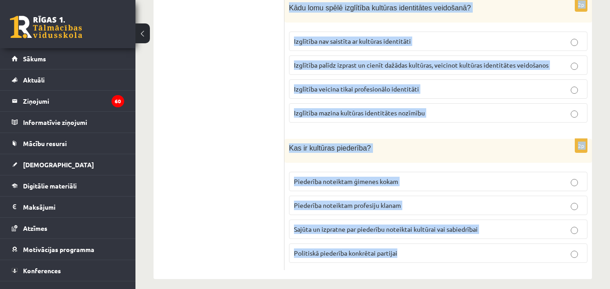
drag, startPoint x: 290, startPoint y: 149, endPoint x: 423, endPoint y: 247, distance: 165.0
copy form "Lor ip dolorsit ametconsec? Adipisci elitseddo eiusmo. Temporinci utlaboreetdo …"
click at [285, 73] on div "2p Kādu lomu spēlē izglītība kultūras identitātes veidošanā? Izglītība nav sais…" at bounding box center [437, 64] width 307 height 132
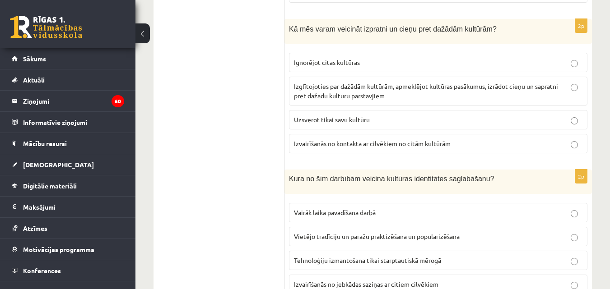
scroll to position [890, 0]
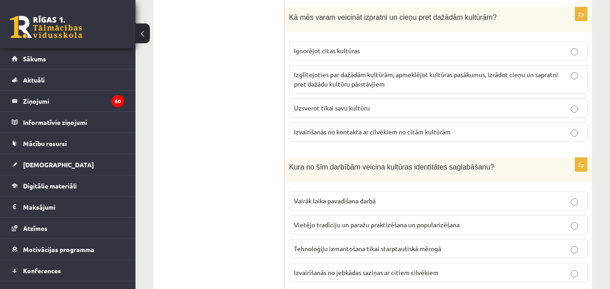
click at [385, 70] on p "Izglītojoties par dažādām kultūrām, apmeklējot kultūras pasākumus, izrādot cieņ…" at bounding box center [438, 79] width 288 height 19
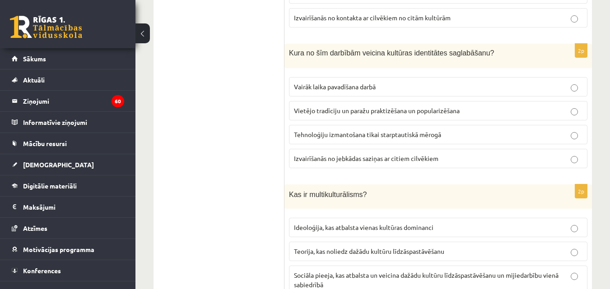
scroll to position [1025, 0]
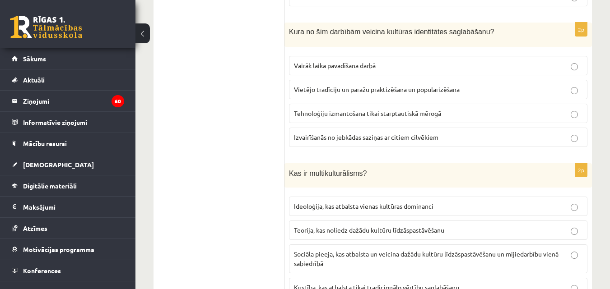
click at [354, 85] on span "Vietējo tradīciju un paražu praktizēšana un popularizēšana" at bounding box center [377, 89] width 166 height 8
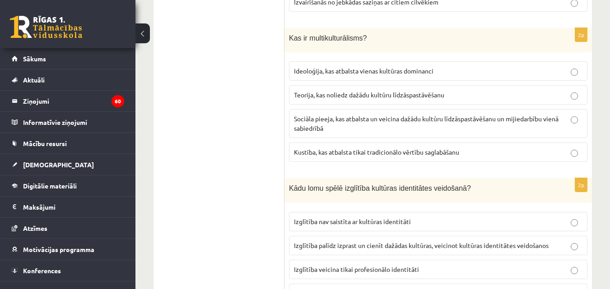
scroll to position [1206, 0]
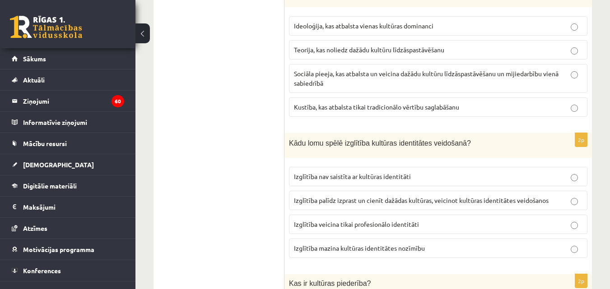
click at [326, 70] on p "Sociāla pieeja, kas atbalsta un veicina dažādu kultūru līdzāspastāvēšanu un mij…" at bounding box center [438, 78] width 288 height 19
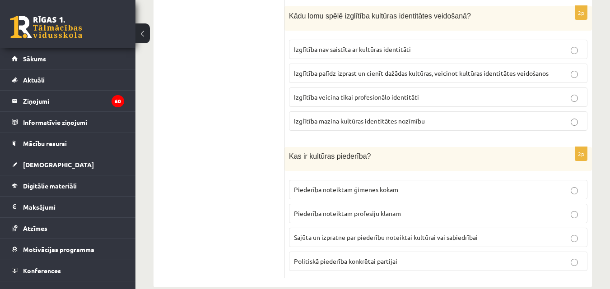
scroll to position [1341, 0]
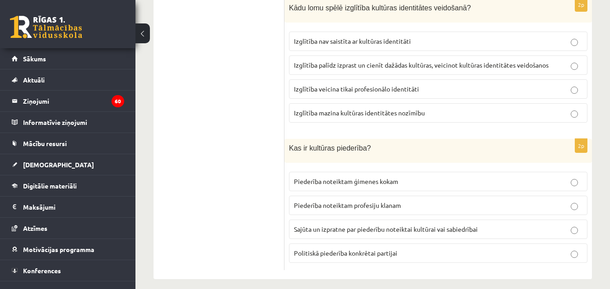
click at [418, 61] on span "Izglītība palīdz izprast un cienīt dažādas kultūras, veicinot kultūras identitā…" at bounding box center [421, 65] width 255 height 8
click at [352, 225] on span "Sajūta un izpratne par piederību noteiktai kultūrai vai sabiedrībai" at bounding box center [386, 229] width 184 height 8
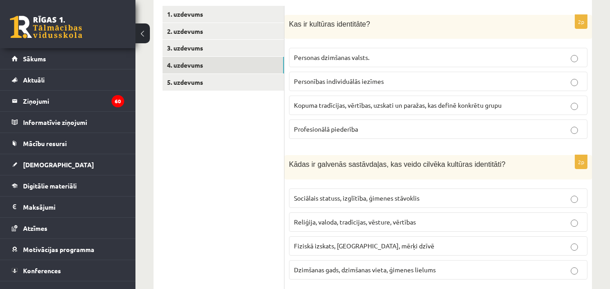
scroll to position [167, 0]
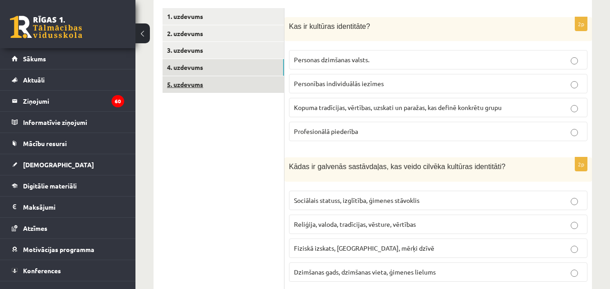
click at [206, 86] on link "5. uzdevums" at bounding box center [223, 84] width 121 height 17
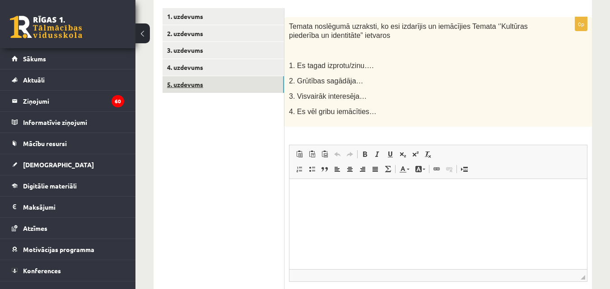
scroll to position [0, 0]
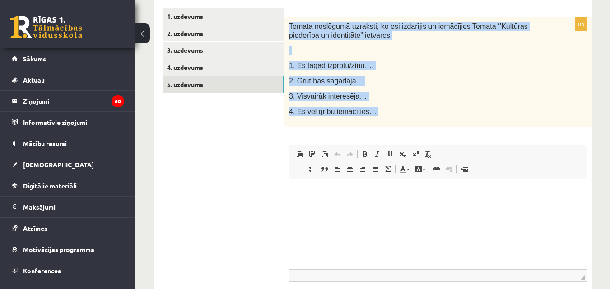
drag, startPoint x: 288, startPoint y: 28, endPoint x: 370, endPoint y: 129, distance: 129.3
click at [370, 129] on div "0p Temata noslēgumā uzraksti, ko esi izdarījis un iemācījies Temata ‘’Kultūras …" at bounding box center [437, 175] width 307 height 316
copy div "Temata noslēgumā uzraksti, ko esi izdarījis un iemācījies Temata ‘’Kultūras pie…"
click at [426, 111] on p "4. Es vēl gribu iemācīties…" at bounding box center [415, 111] width 253 height 9
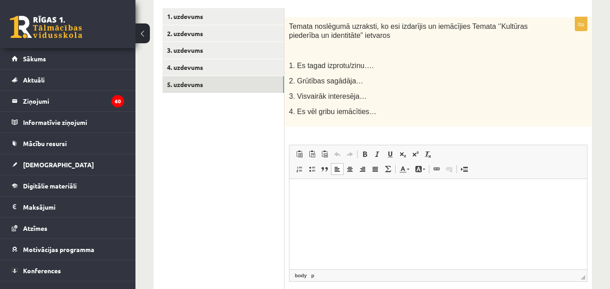
drag, startPoint x: 324, startPoint y: 198, endPoint x: 309, endPoint y: 195, distance: 15.1
click at [309, 195] on p "Editor, wiswyg-editor-user-answer-47433949065260" at bounding box center [437, 192] width 279 height 9
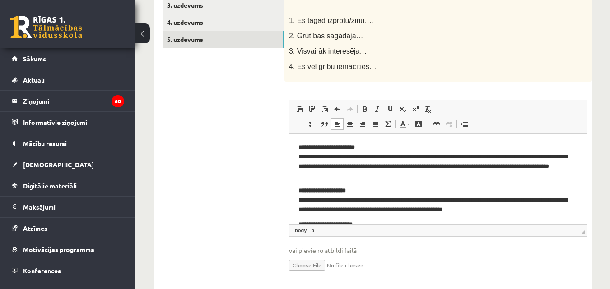
scroll to position [67, 0]
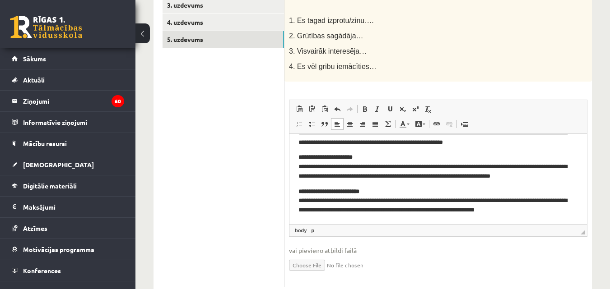
drag, startPoint x: 586, startPoint y: 202, endPoint x: 863, endPoint y: 373, distance: 325.5
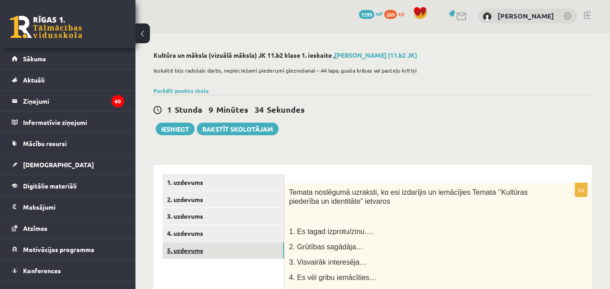
scroll to position [0, 0]
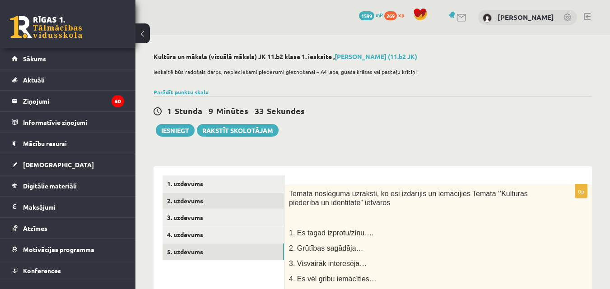
click at [198, 202] on link "2. uzdevums" at bounding box center [223, 201] width 121 height 17
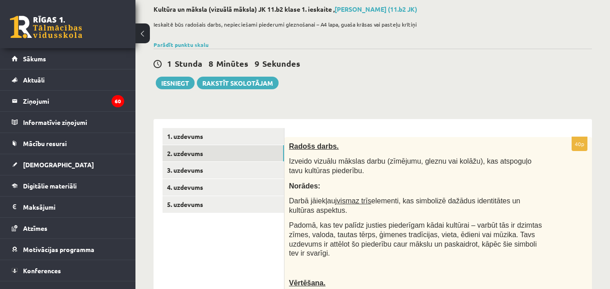
scroll to position [90, 0]
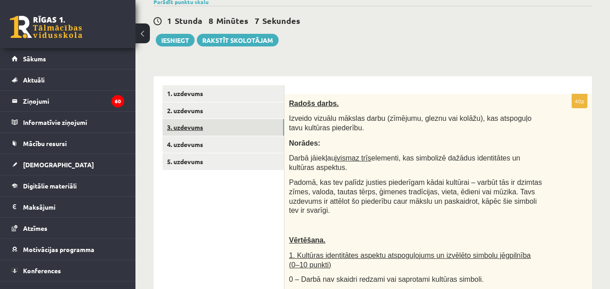
click at [212, 124] on link "3. uzdevums" at bounding box center [223, 127] width 121 height 17
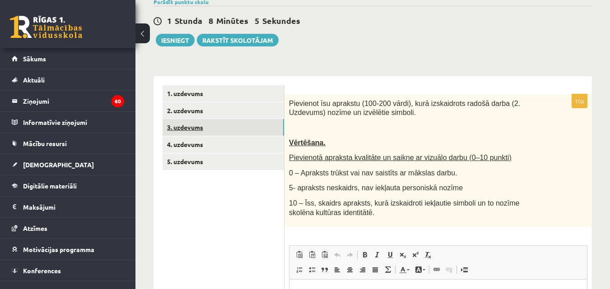
scroll to position [0, 0]
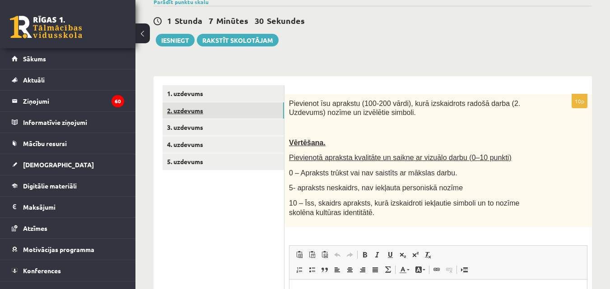
click at [204, 116] on link "2. uzdevums" at bounding box center [223, 110] width 121 height 17
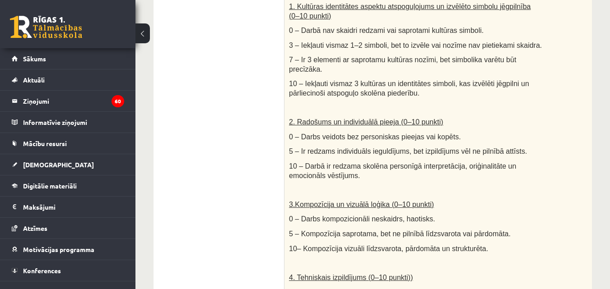
scroll to position [497, 0]
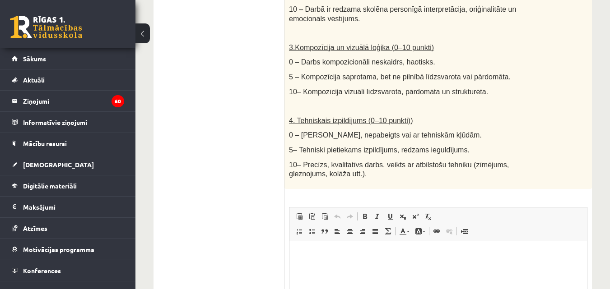
click at [343, 251] on p "Editor, wiswyg-editor-user-answer-47433954140260" at bounding box center [437, 254] width 279 height 9
click at [340, 254] on p "**********" at bounding box center [437, 254] width 279 height 9
click at [373, 253] on p "**********" at bounding box center [437, 254] width 279 height 9
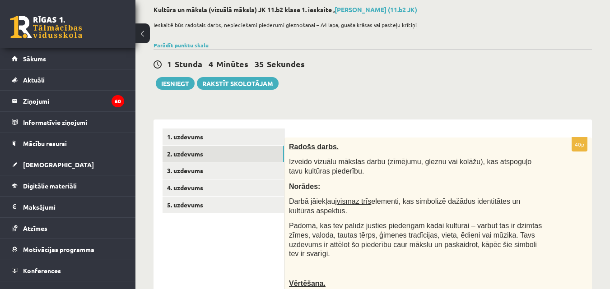
scroll to position [0, 0]
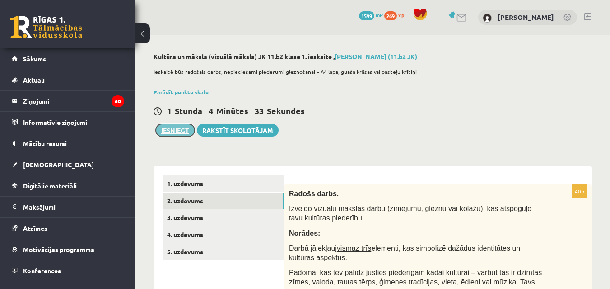
click at [172, 127] on button "Iesniegt" at bounding box center [175, 130] width 39 height 13
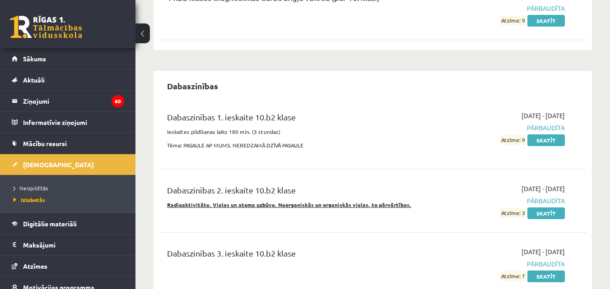
scroll to position [226, 0]
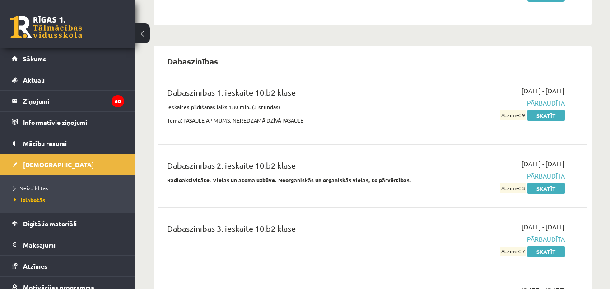
click at [29, 187] on span "Neizpildītās" at bounding box center [31, 188] width 34 height 7
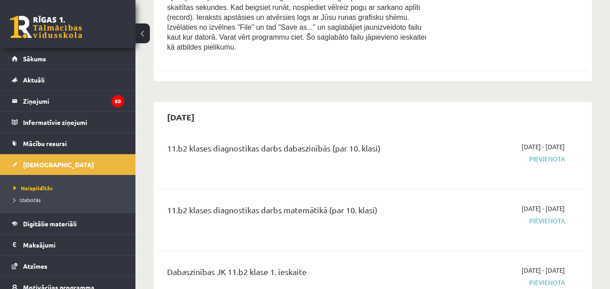
scroll to position [813, 0]
